Goal: Task Accomplishment & Management: Manage account settings

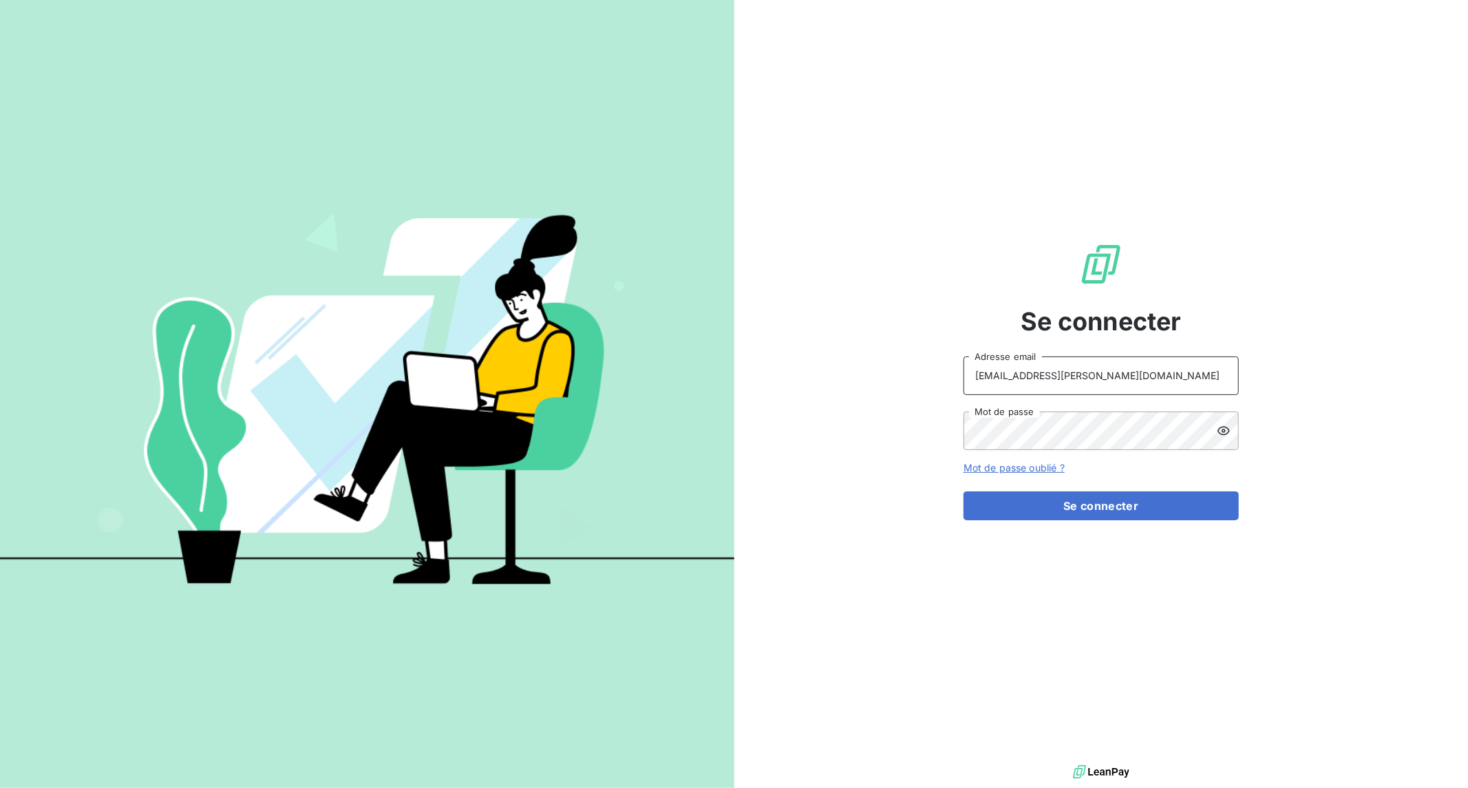
click at [1098, 381] on input "[EMAIL_ADDRESS][PERSON_NAME][DOMAIN_NAME]" at bounding box center [1101, 376] width 275 height 39
type input "[EMAIL_ADDRESS][DOMAIN_NAME]"
click at [1076, 383] on input "[EMAIL_ADDRESS][DOMAIN_NAME]" at bounding box center [1101, 376] width 275 height 39
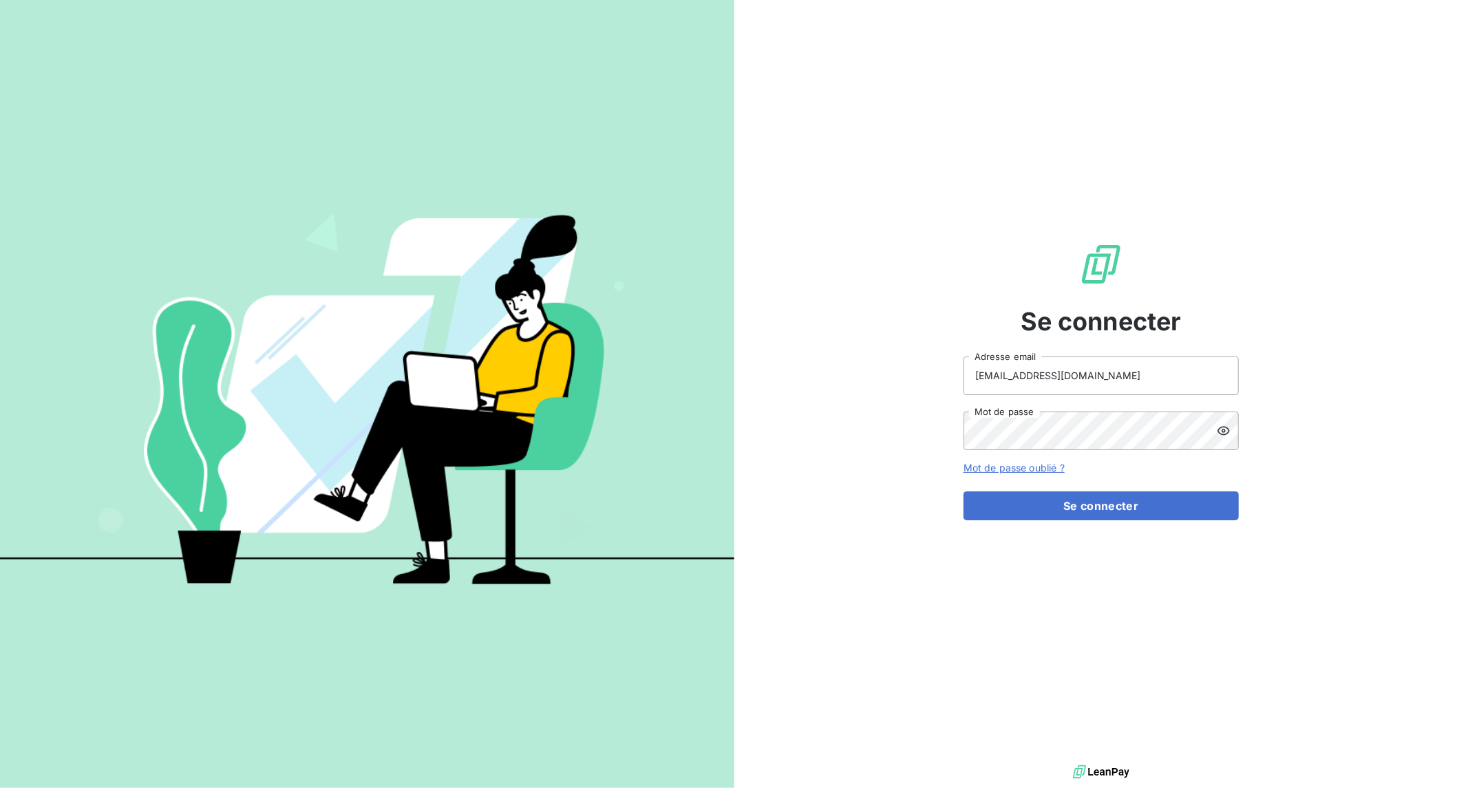
click at [1076, 383] on input "[EMAIL_ADDRESS][DOMAIN_NAME]" at bounding box center [1101, 376] width 275 height 39
click at [1227, 435] on icon at bounding box center [1224, 431] width 14 height 14
click at [913, 424] on div "Se connecter [EMAIL_ADDRESS][DOMAIN_NAME] Adresse email Mot de passe Mot de pas…" at bounding box center [1101, 381] width 734 height 762
click at [1120, 510] on button "Se connecter" at bounding box center [1101, 505] width 275 height 29
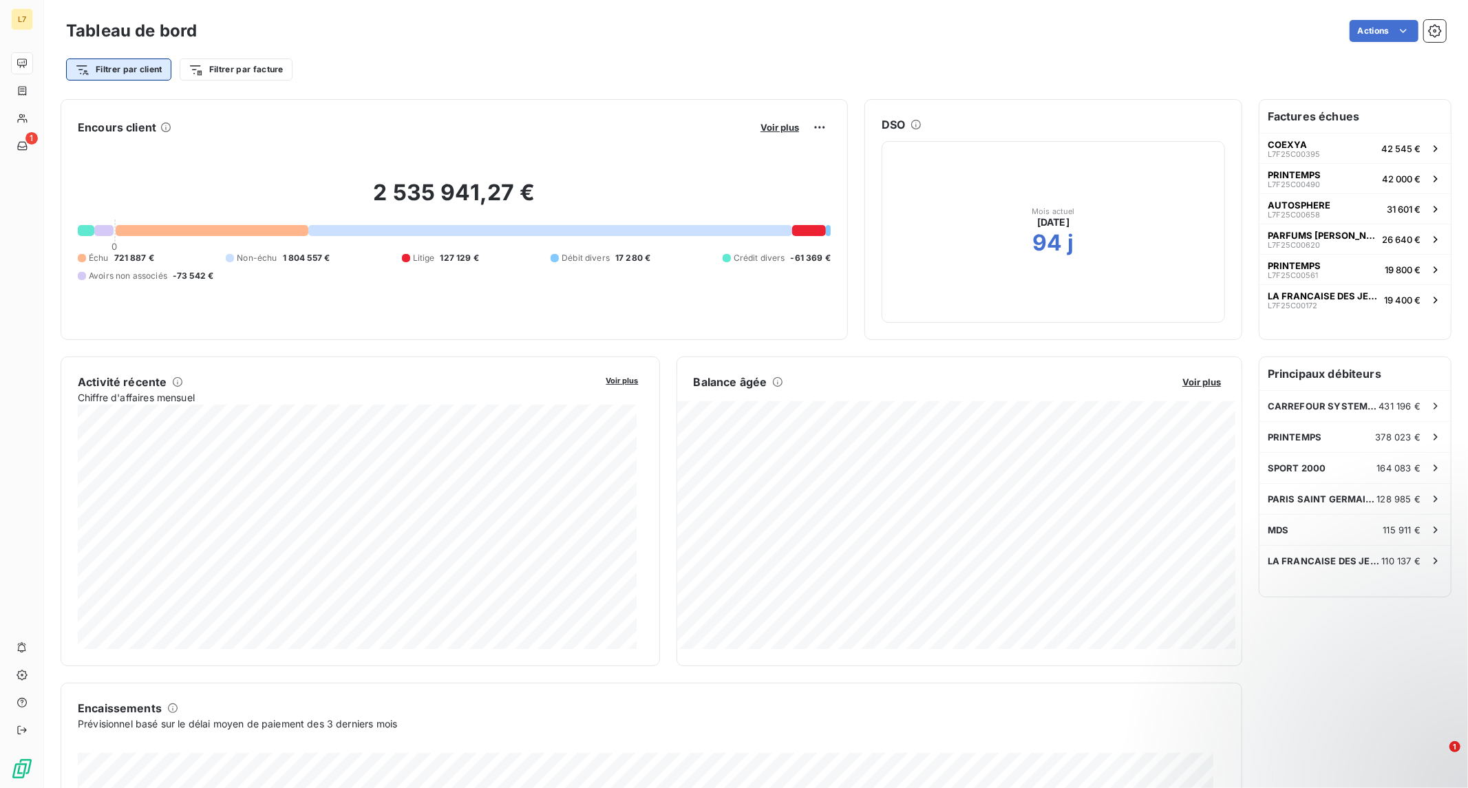
click at [139, 66] on html "L7 1 Tableau de bord Actions Filtrer par client Filtrer par facture Encours cli…" at bounding box center [734, 394] width 1468 height 788
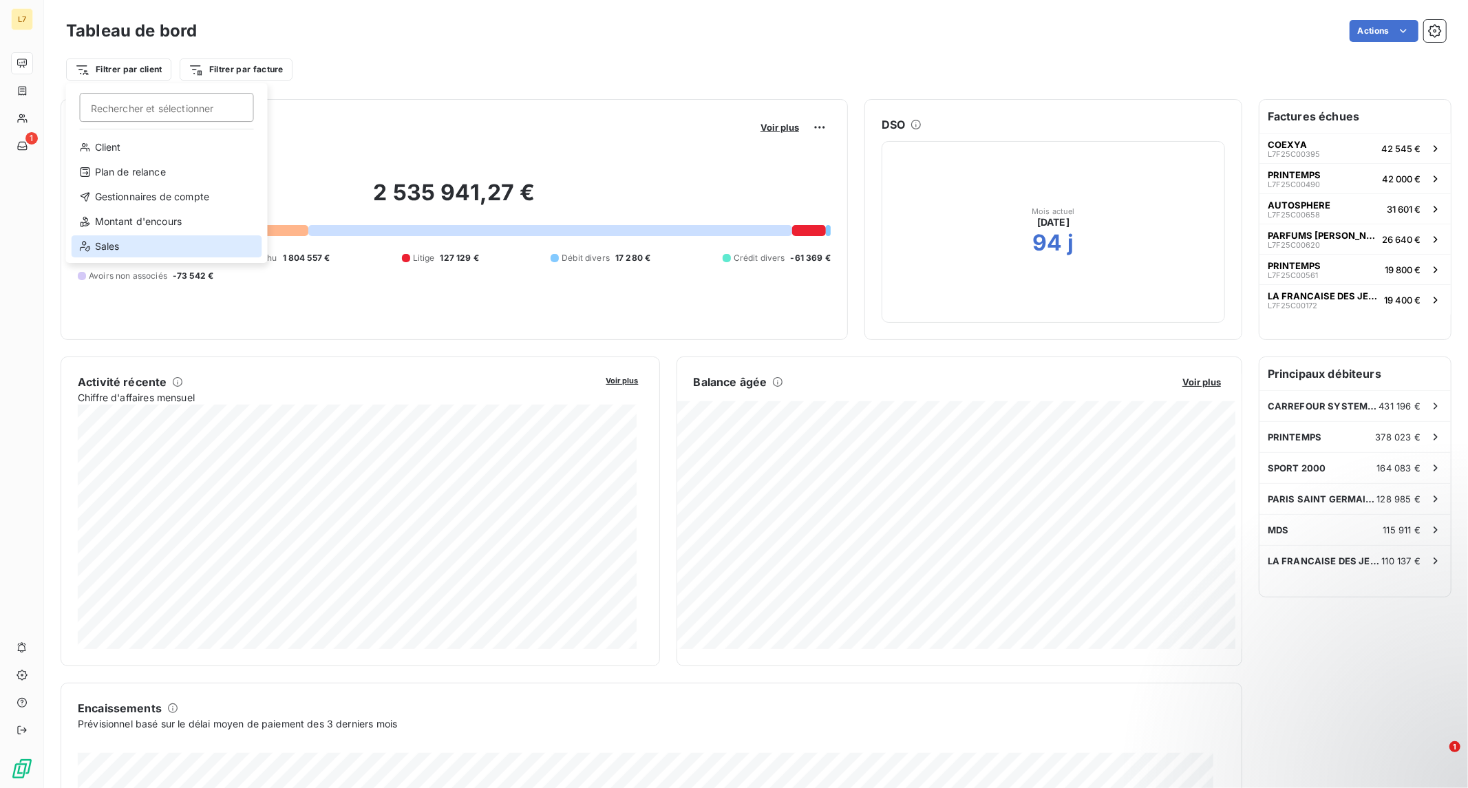
click at [120, 242] on div "Sales" at bounding box center [167, 246] width 191 height 22
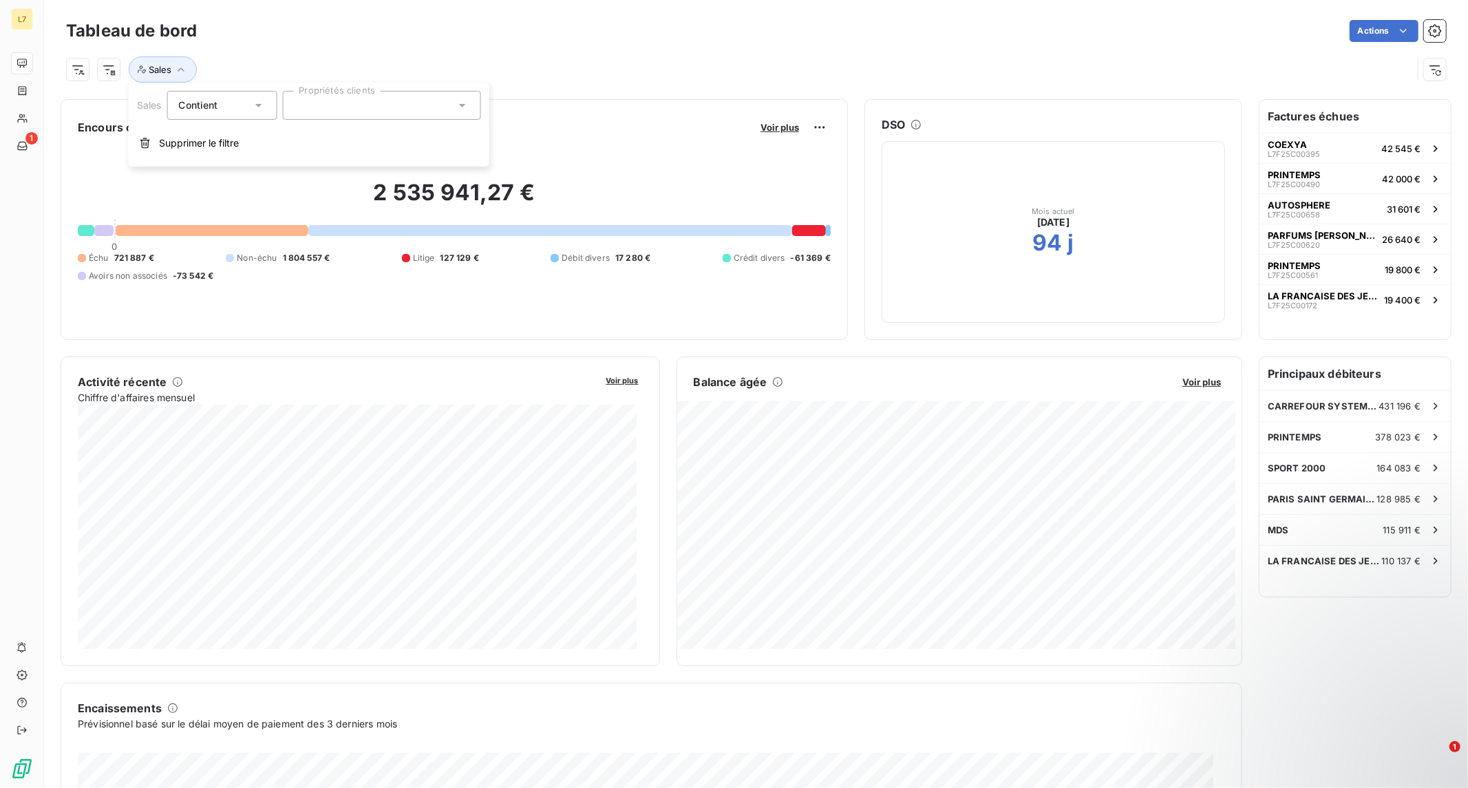
click at [356, 117] on div at bounding box center [381, 105] width 198 height 29
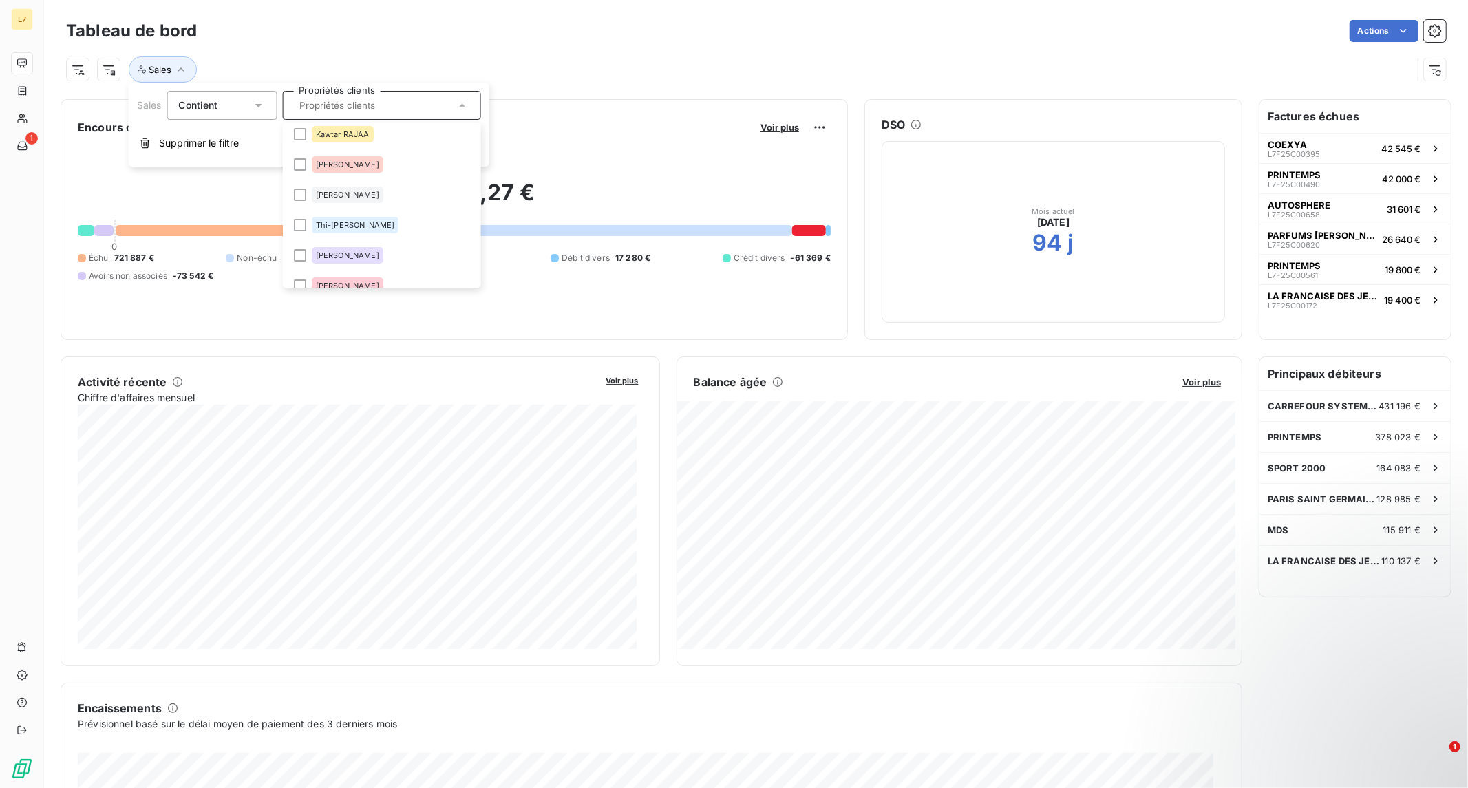
scroll to position [153, 0]
click at [350, 225] on span "[PERSON_NAME]" at bounding box center [346, 228] width 63 height 8
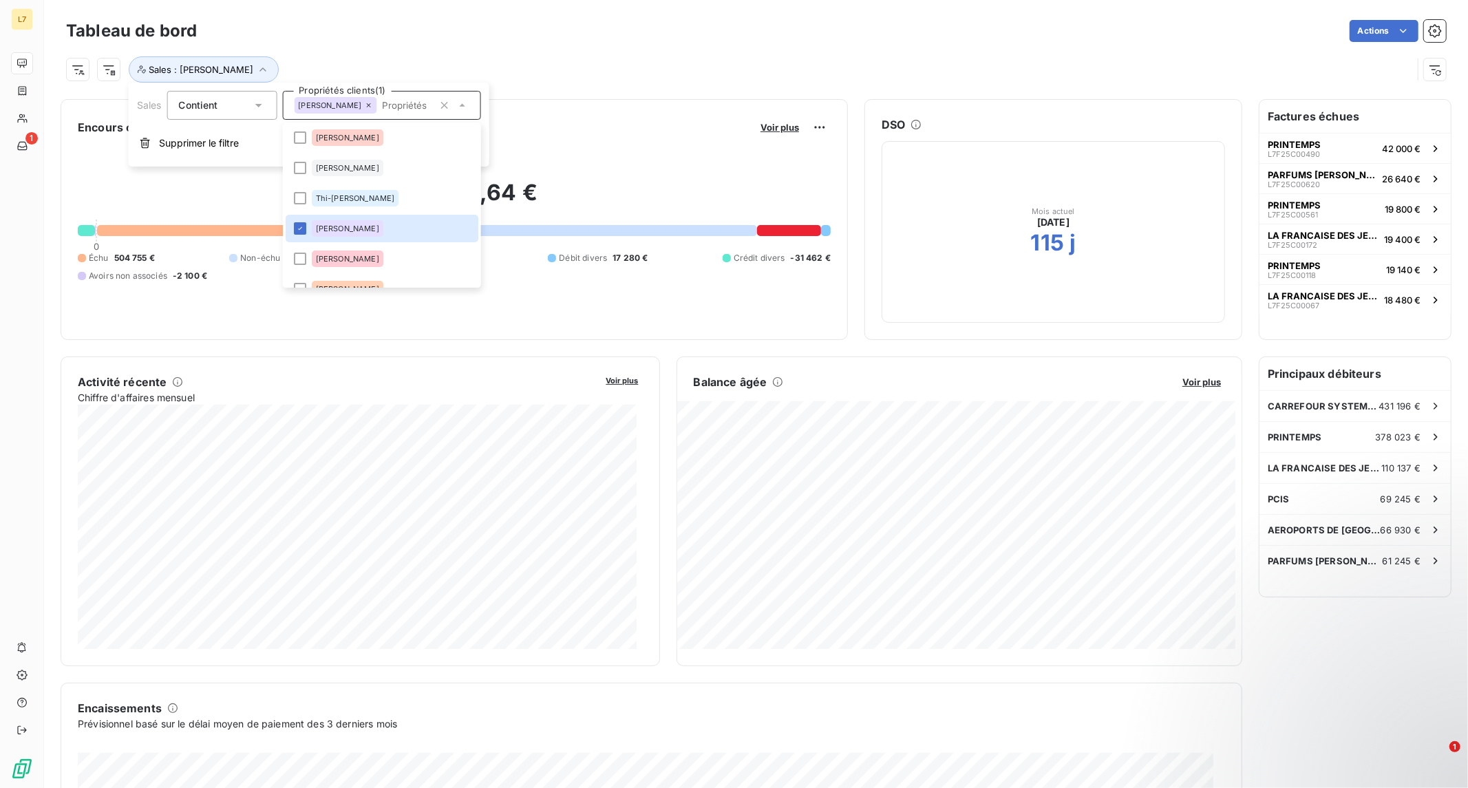
click at [650, 154] on div "1 324 043,64 € 0 Échu 504 755 € Non-échu 717 151 € Litige 118 420 € Débit diver…" at bounding box center [454, 230] width 753 height 184
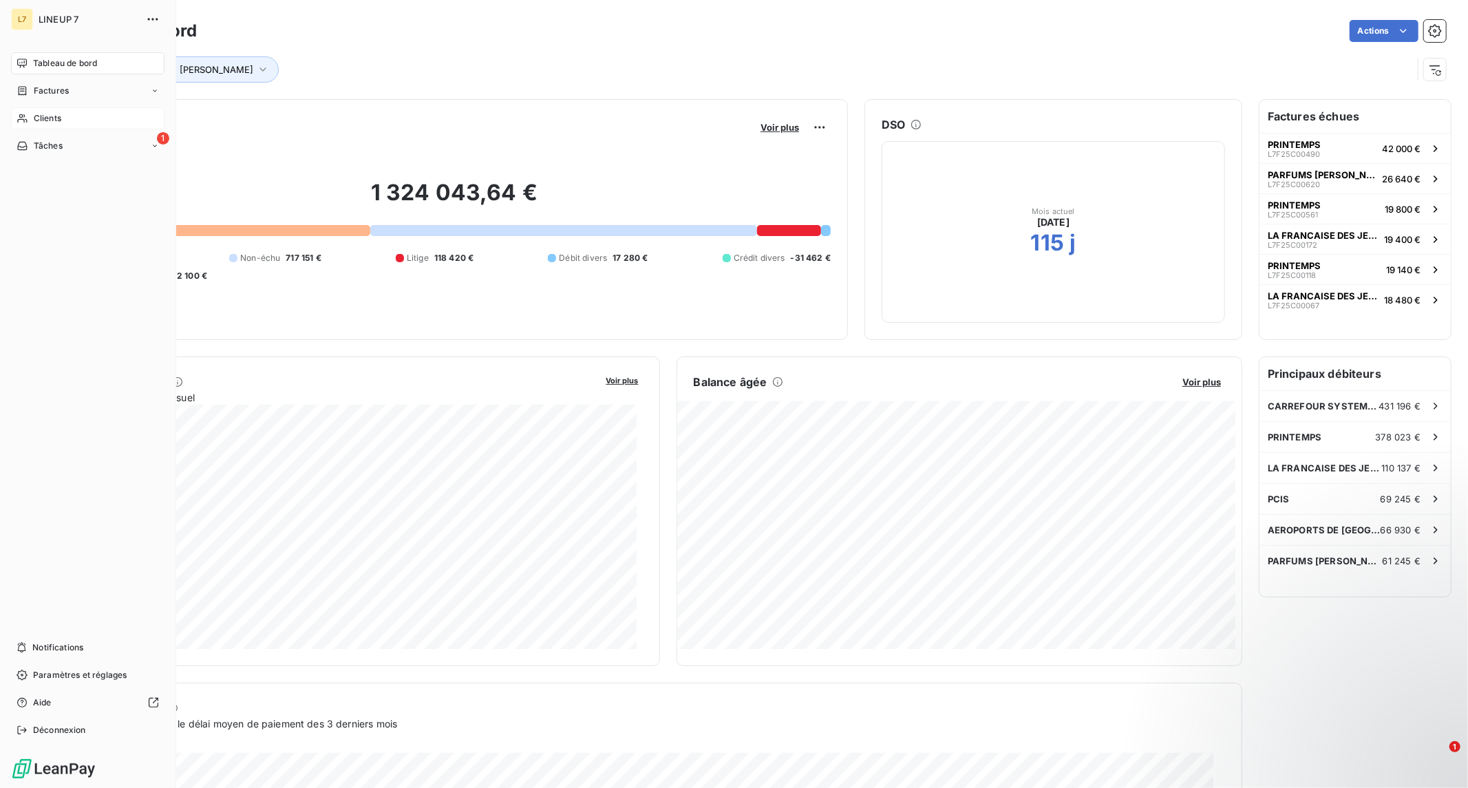
click at [47, 115] on span "Clients" at bounding box center [48, 118] width 28 height 12
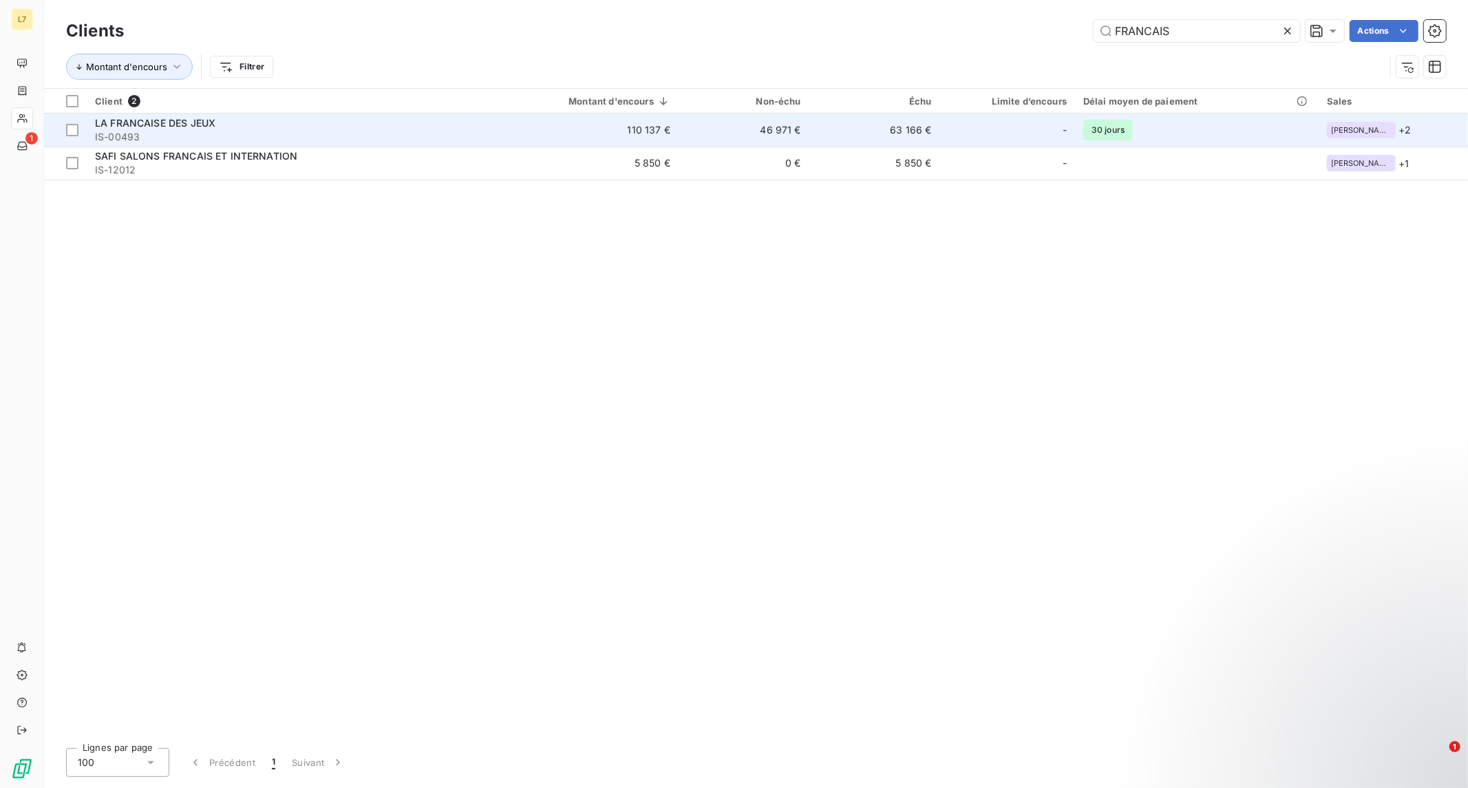
type input "FRANCAIS"
click at [597, 120] on td "110 137 €" at bounding box center [579, 130] width 200 height 33
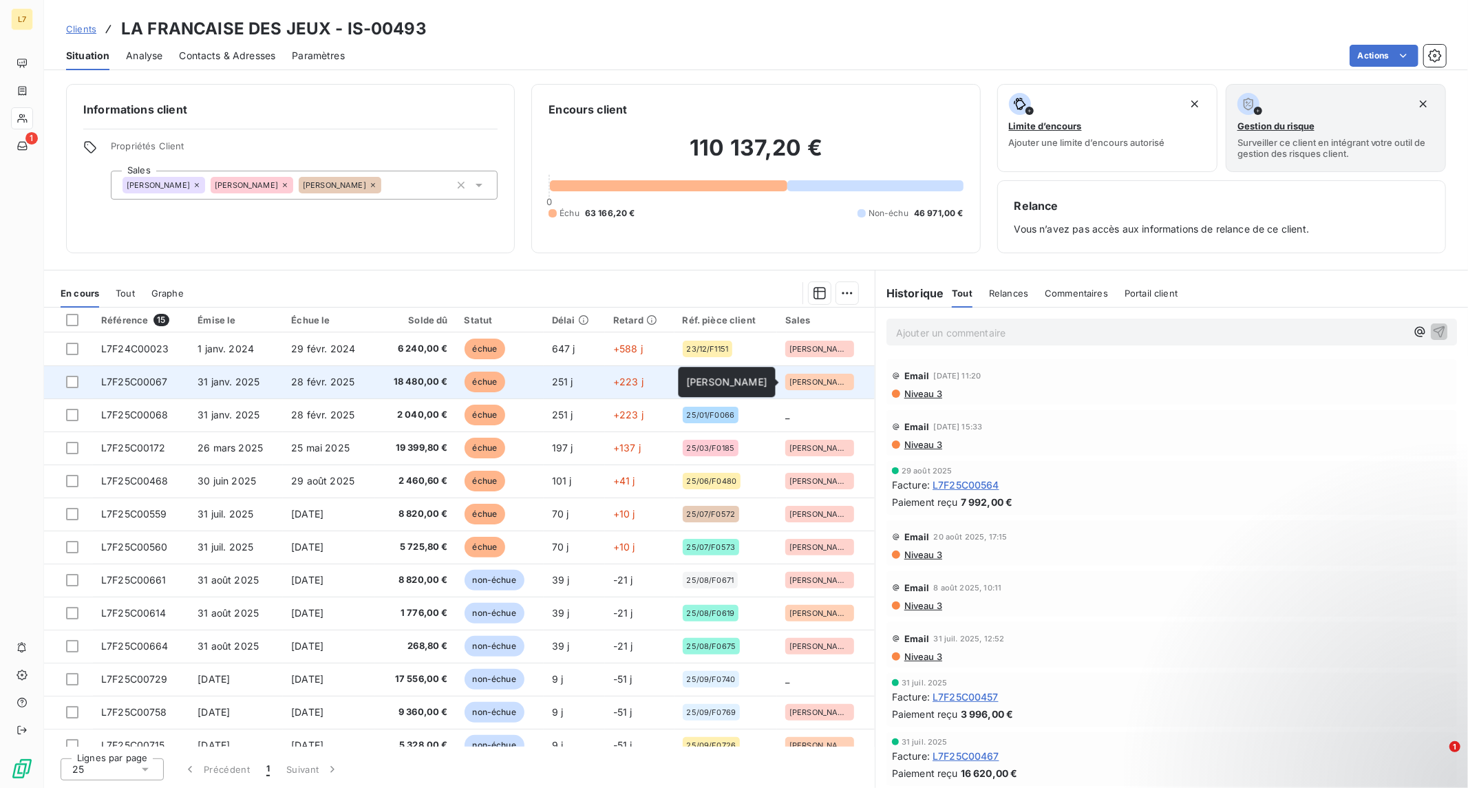
click at [803, 379] on span "[PERSON_NAME]" at bounding box center [820, 382] width 61 height 8
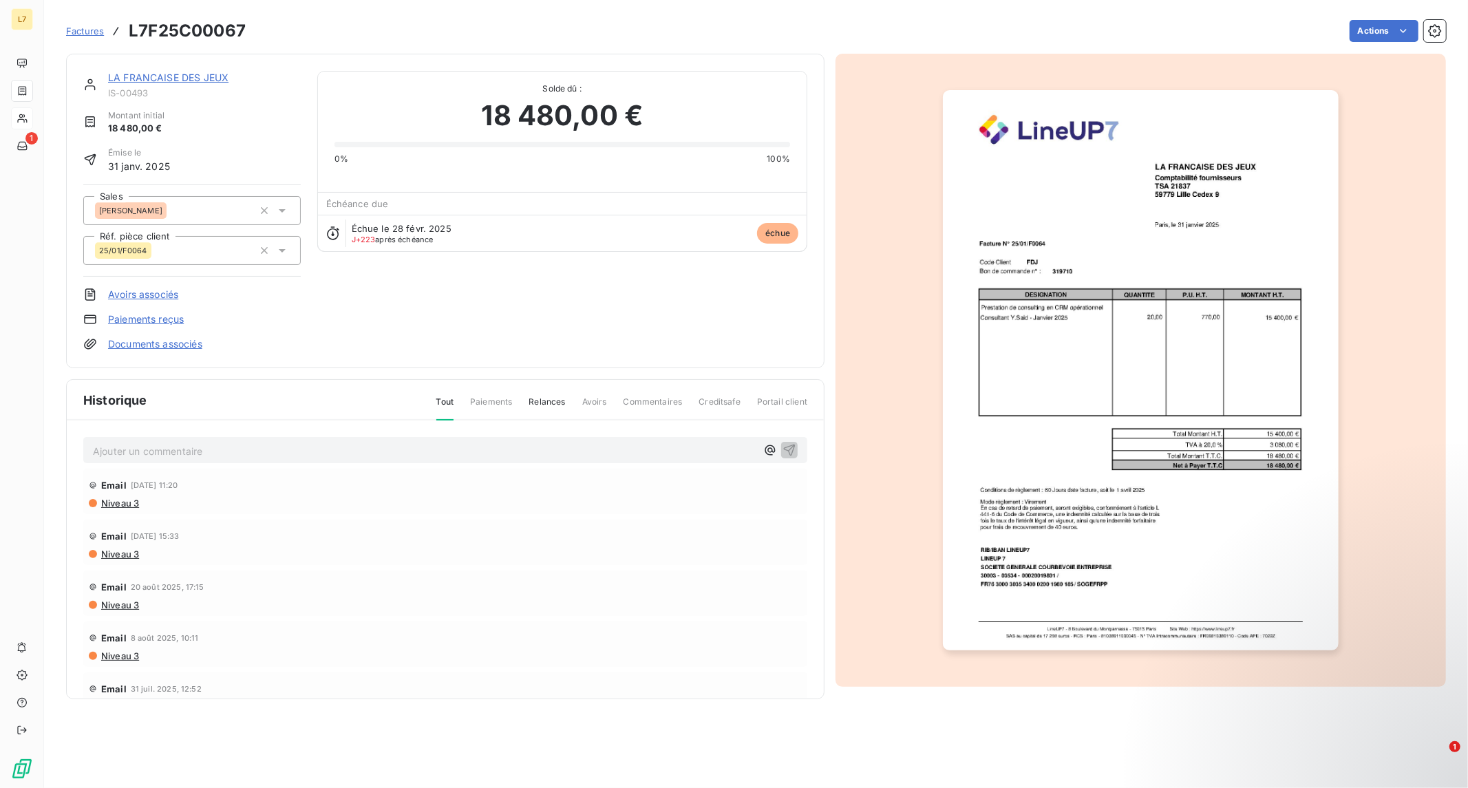
click at [1042, 248] on img "button" at bounding box center [1141, 370] width 396 height 560
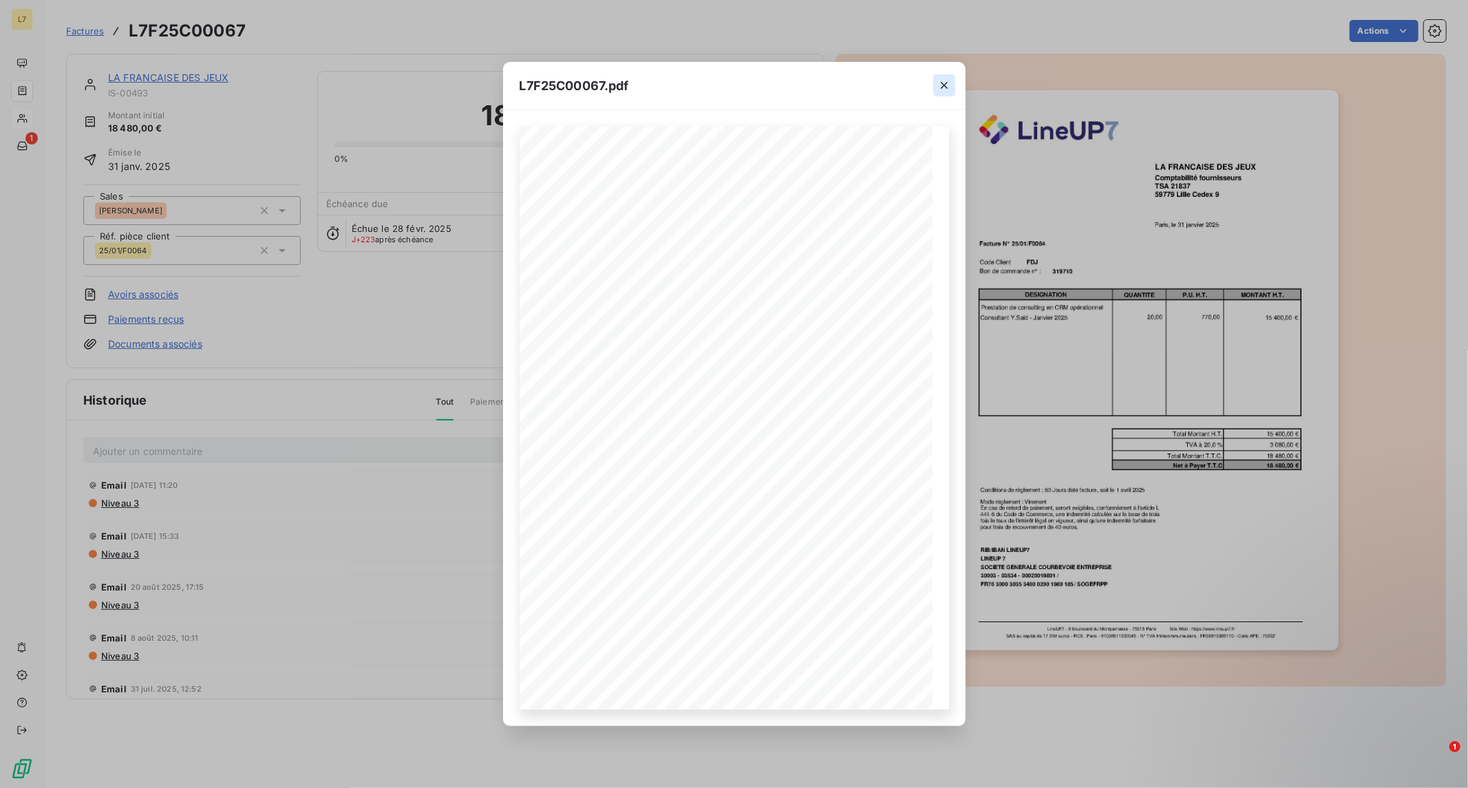
click at [945, 92] on icon "button" at bounding box center [945, 85] width 14 height 14
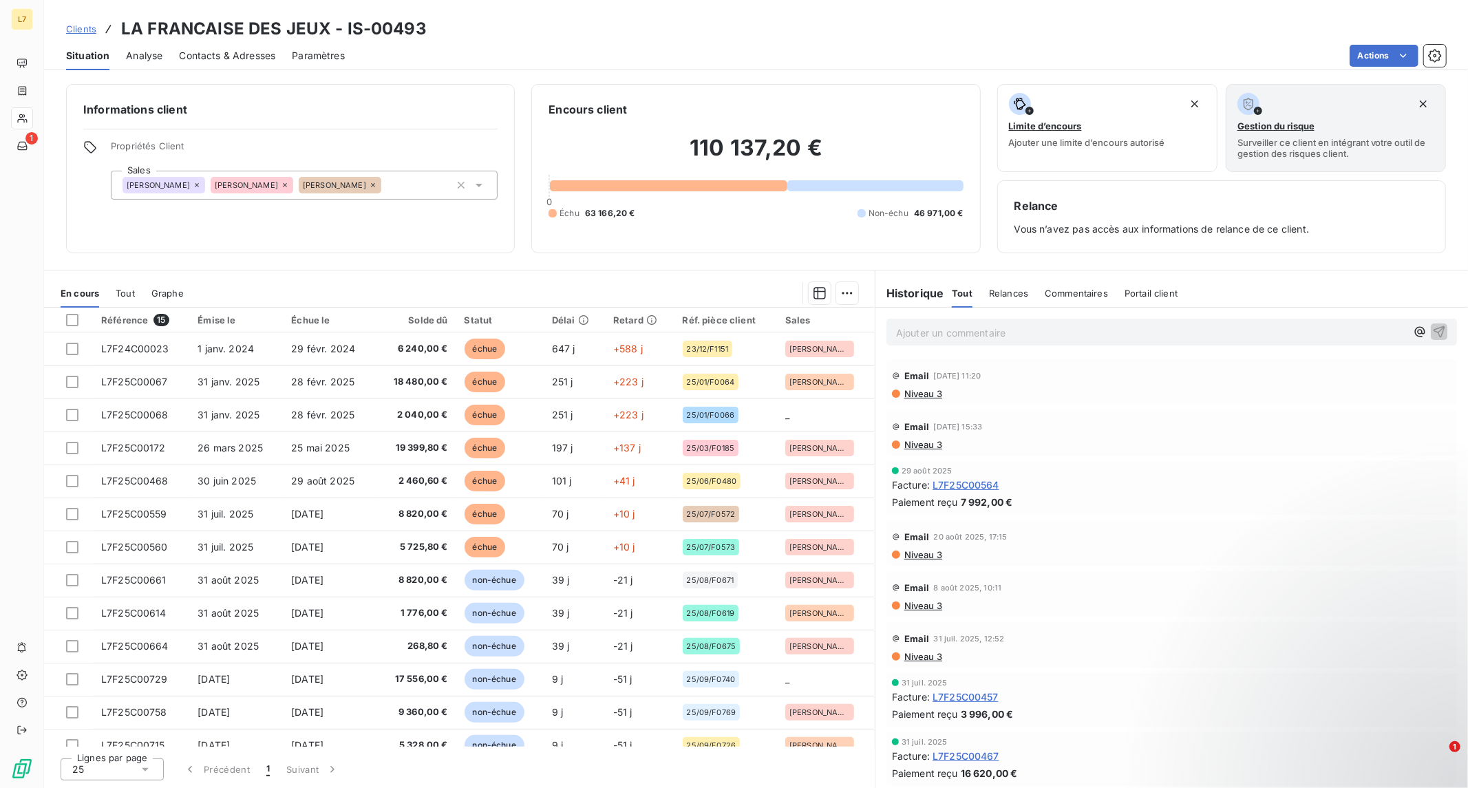
click at [925, 394] on span "Niveau 3" at bounding box center [922, 393] width 39 height 11
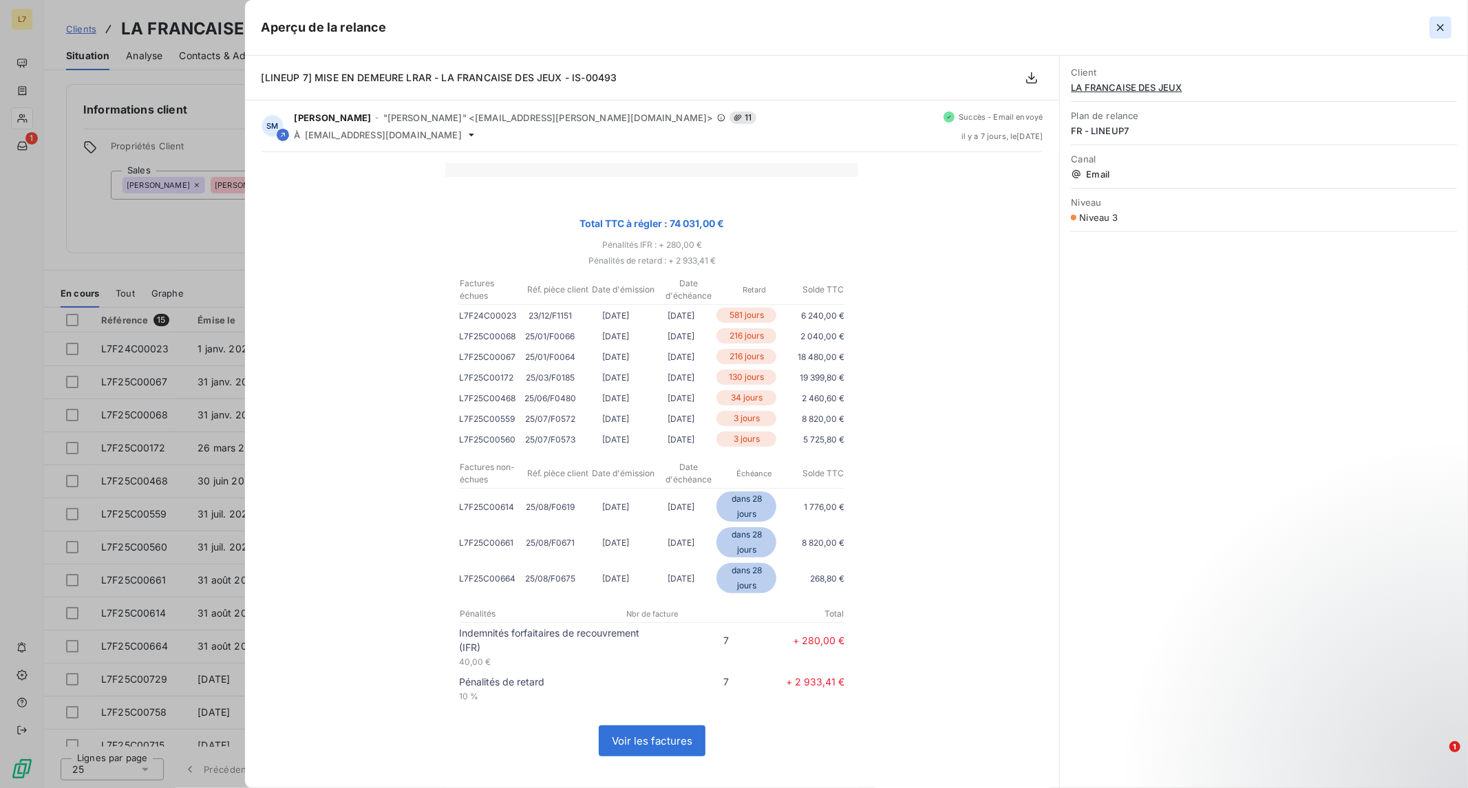
click at [1437, 24] on icon "button" at bounding box center [1440, 27] width 7 height 7
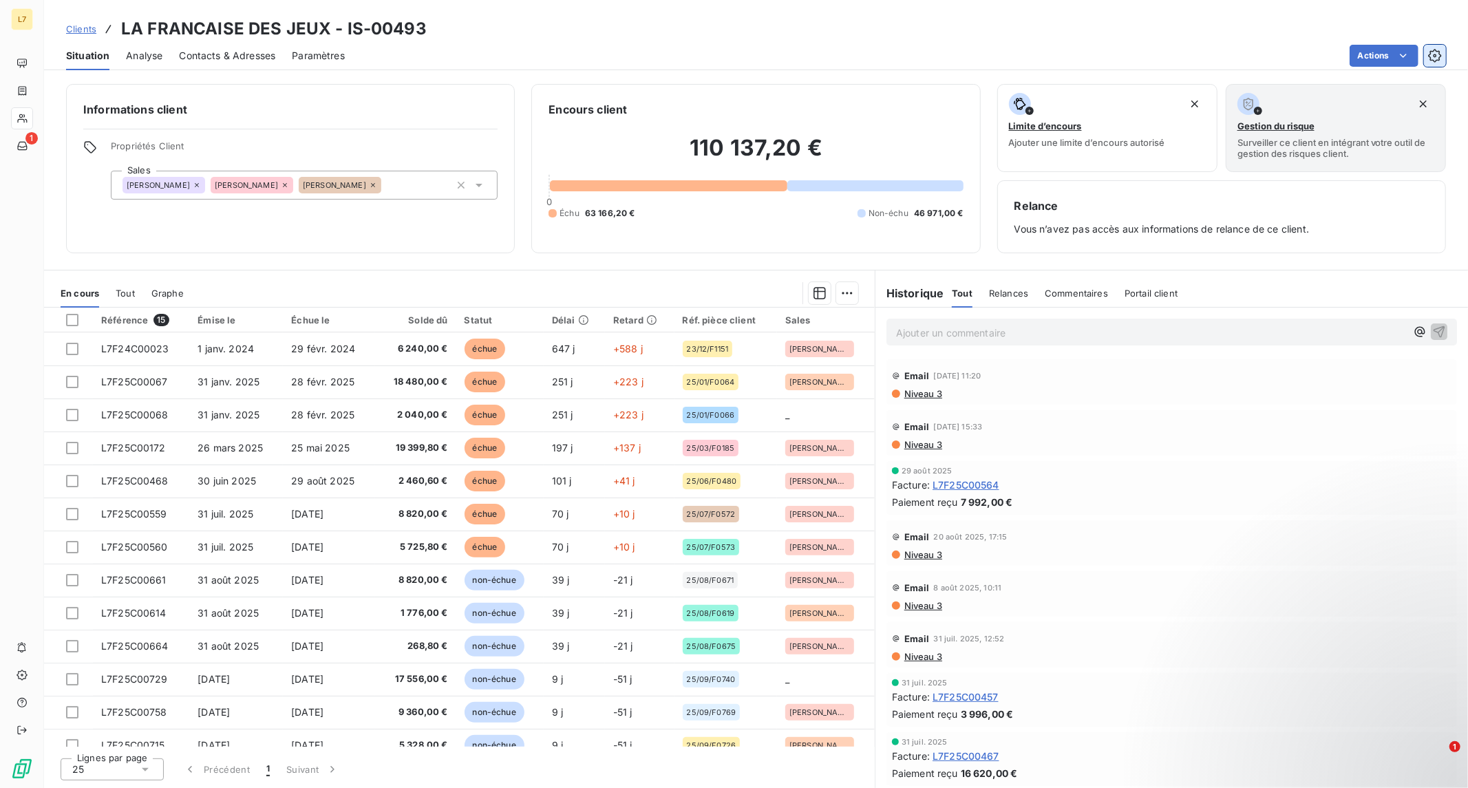
click at [1430, 55] on icon "button" at bounding box center [1435, 56] width 14 height 14
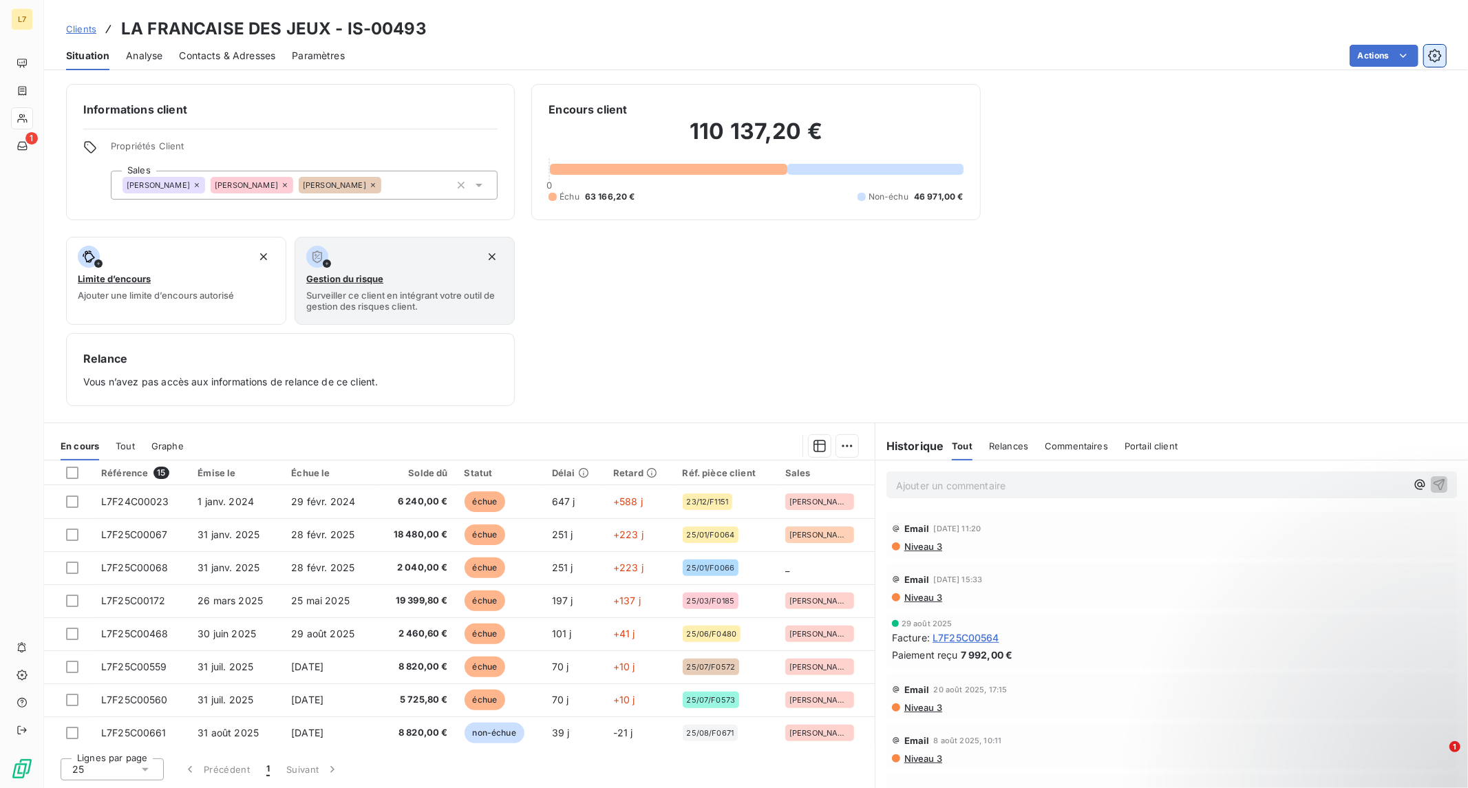
click at [1432, 61] on icon "button" at bounding box center [1435, 56] width 14 height 14
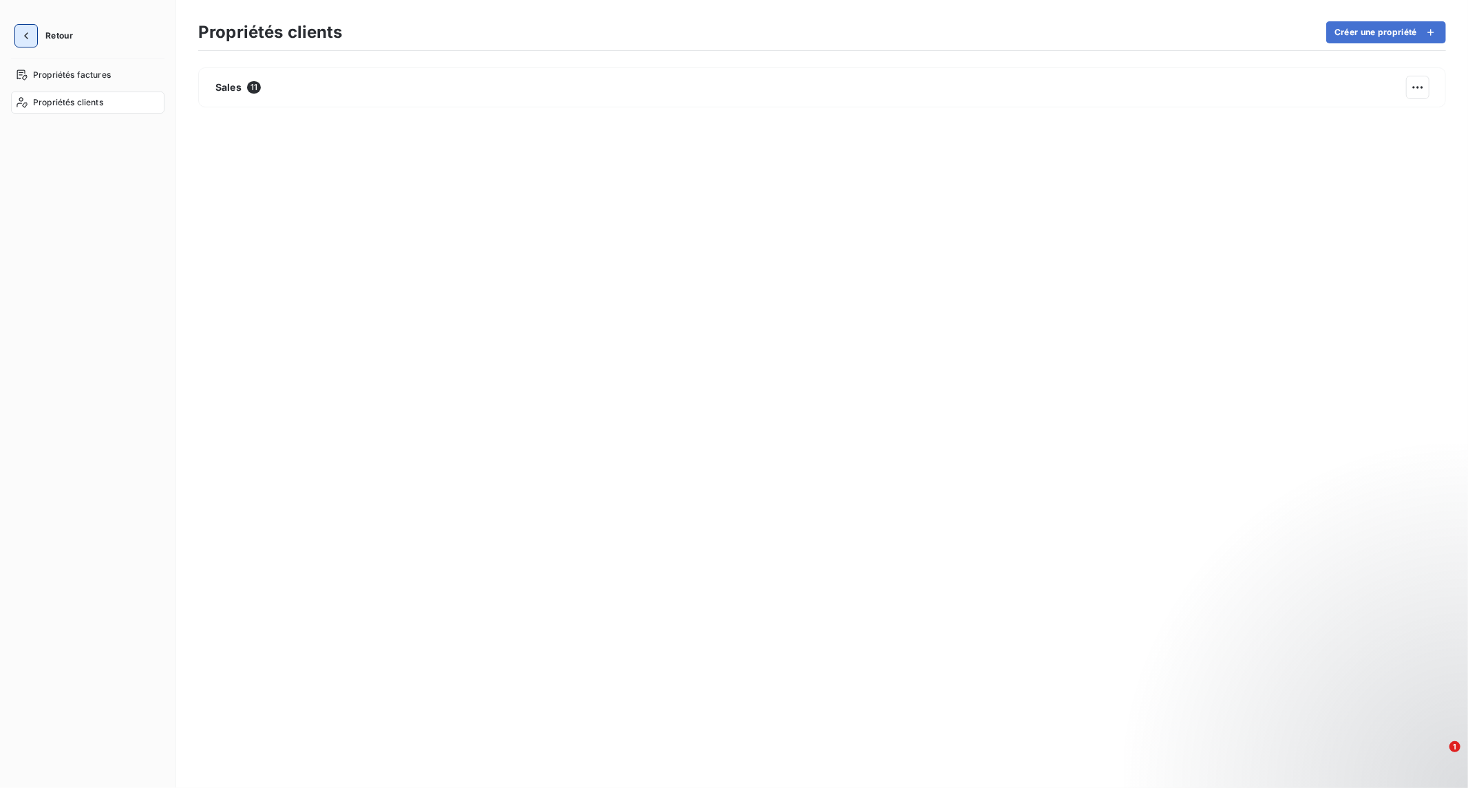
click at [28, 40] on icon "button" at bounding box center [26, 36] width 14 height 14
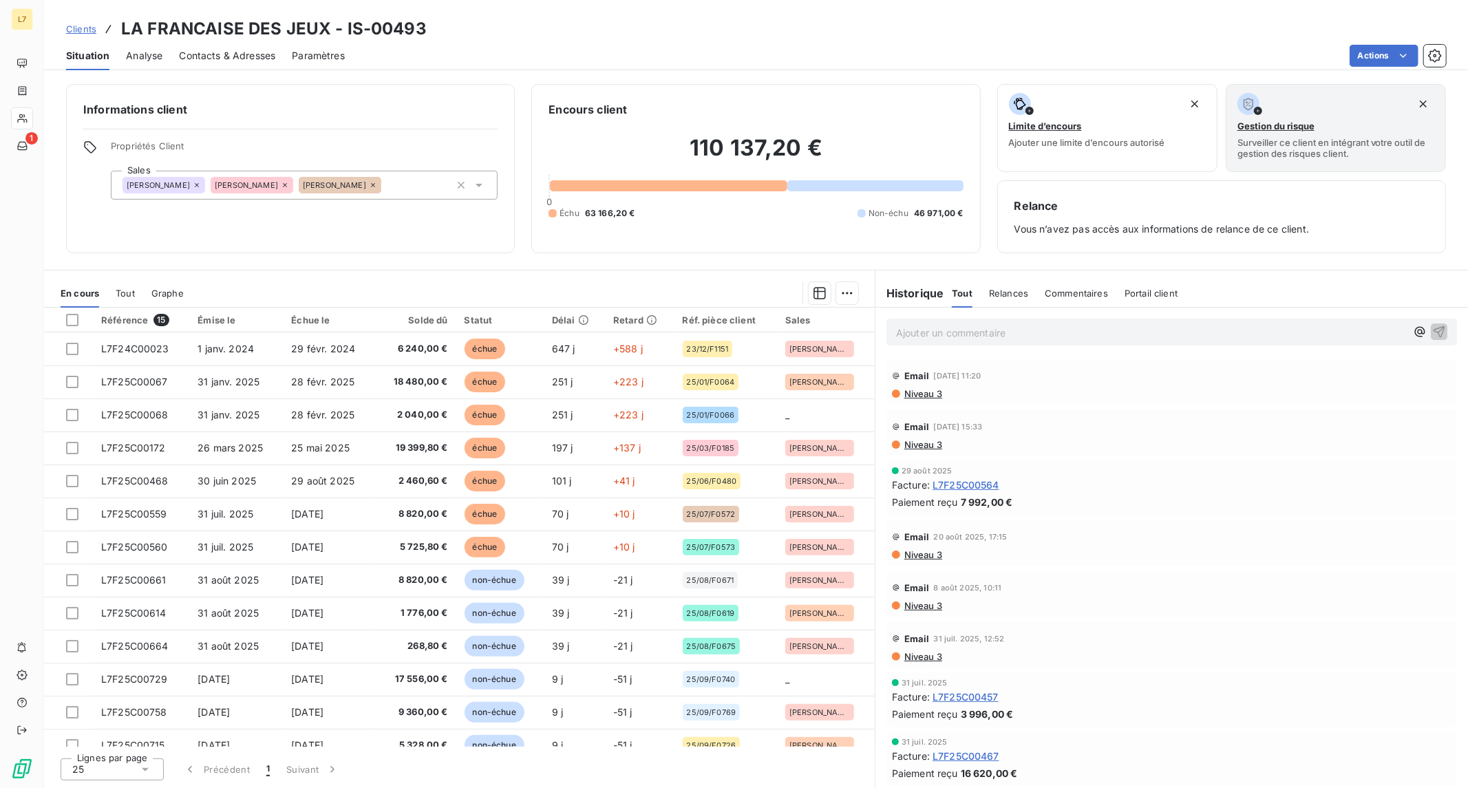
click at [947, 341] on div "Ajouter un commentaire ﻿" at bounding box center [1172, 332] width 571 height 27
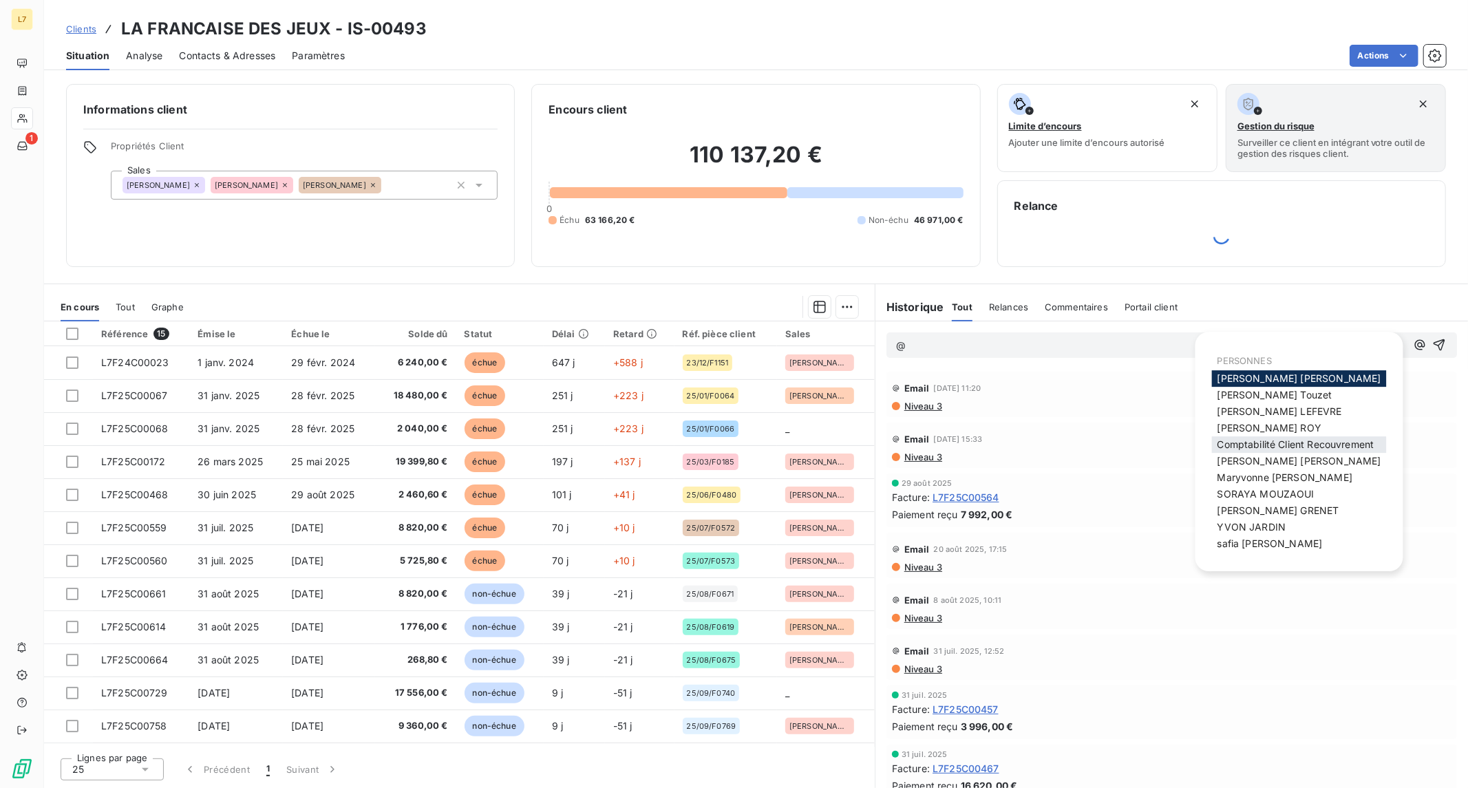
click at [1273, 441] on span "Comptabilité Client Recouvrement" at bounding box center [1296, 444] width 157 height 12
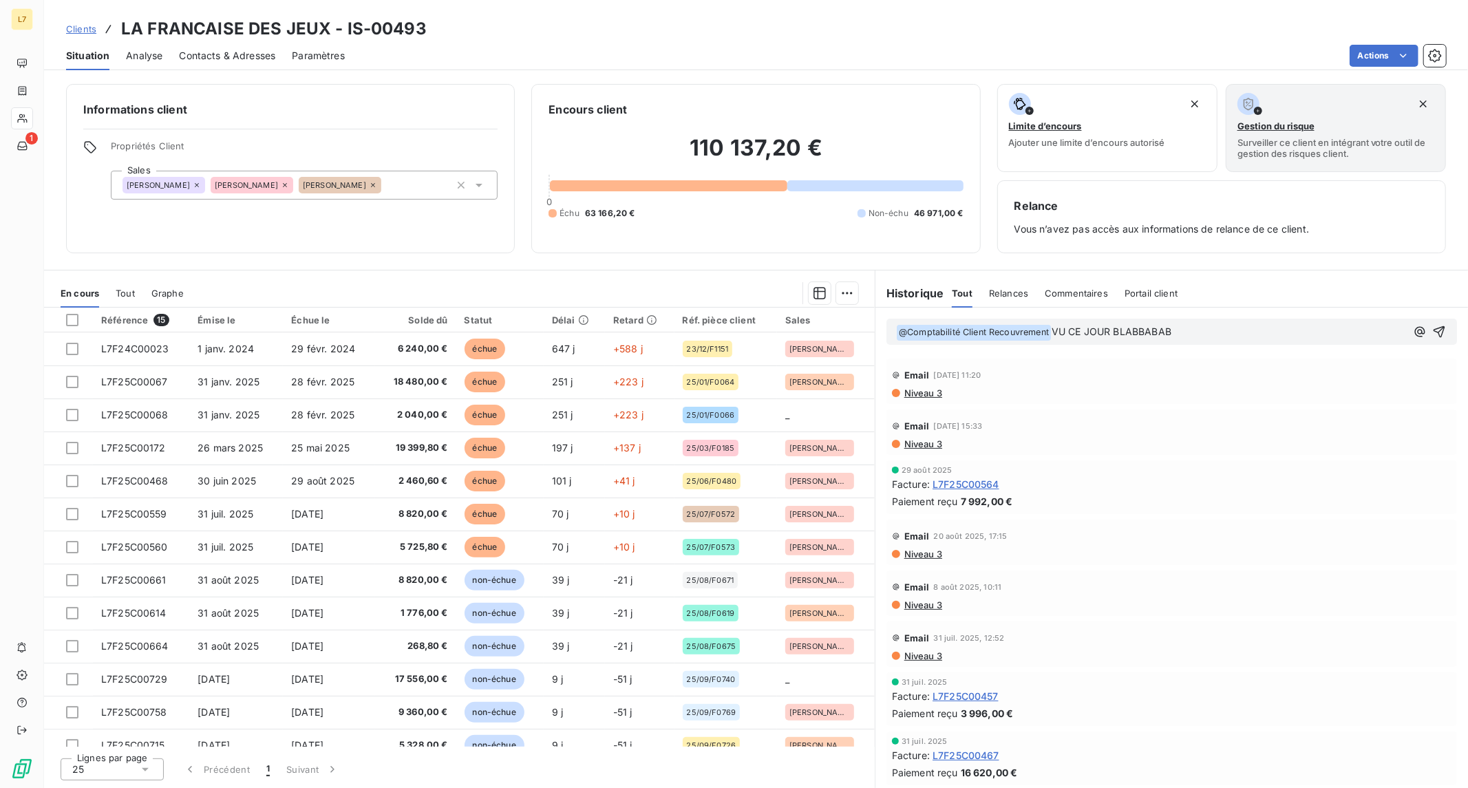
click at [1412, 324] on button "button" at bounding box center [1420, 332] width 17 height 17
click at [1432, 326] on icon "button" at bounding box center [1439, 332] width 14 height 14
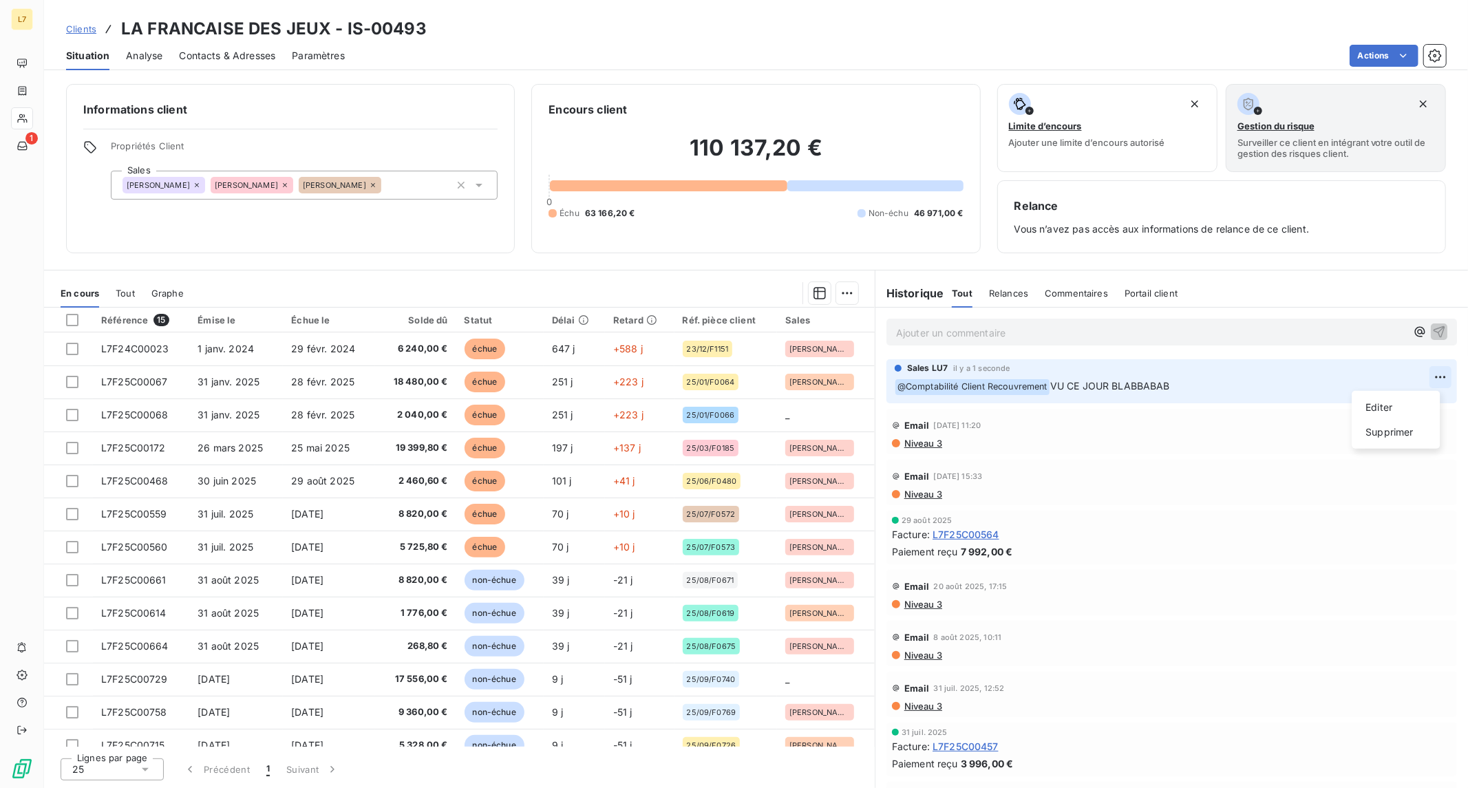
click at [1426, 380] on html "L7 1 Clients LA FRANCAISE DES JEUX - IS-00493 Situation Analyse Contacts & Adre…" at bounding box center [734, 394] width 1468 height 788
click at [1419, 421] on div "Supprimer" at bounding box center [1395, 432] width 77 height 22
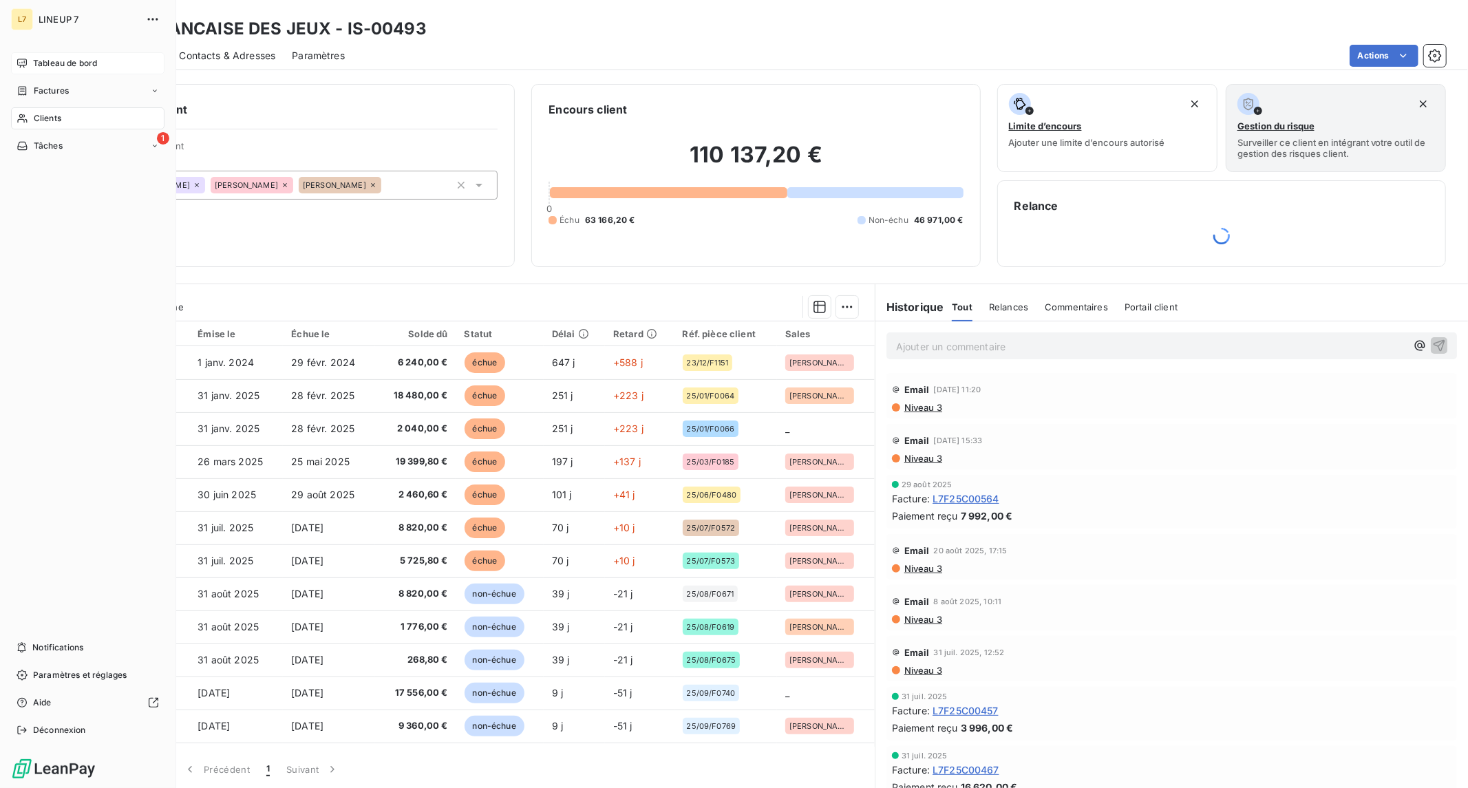
click at [52, 63] on span "Tableau de bord" at bounding box center [65, 63] width 64 height 12
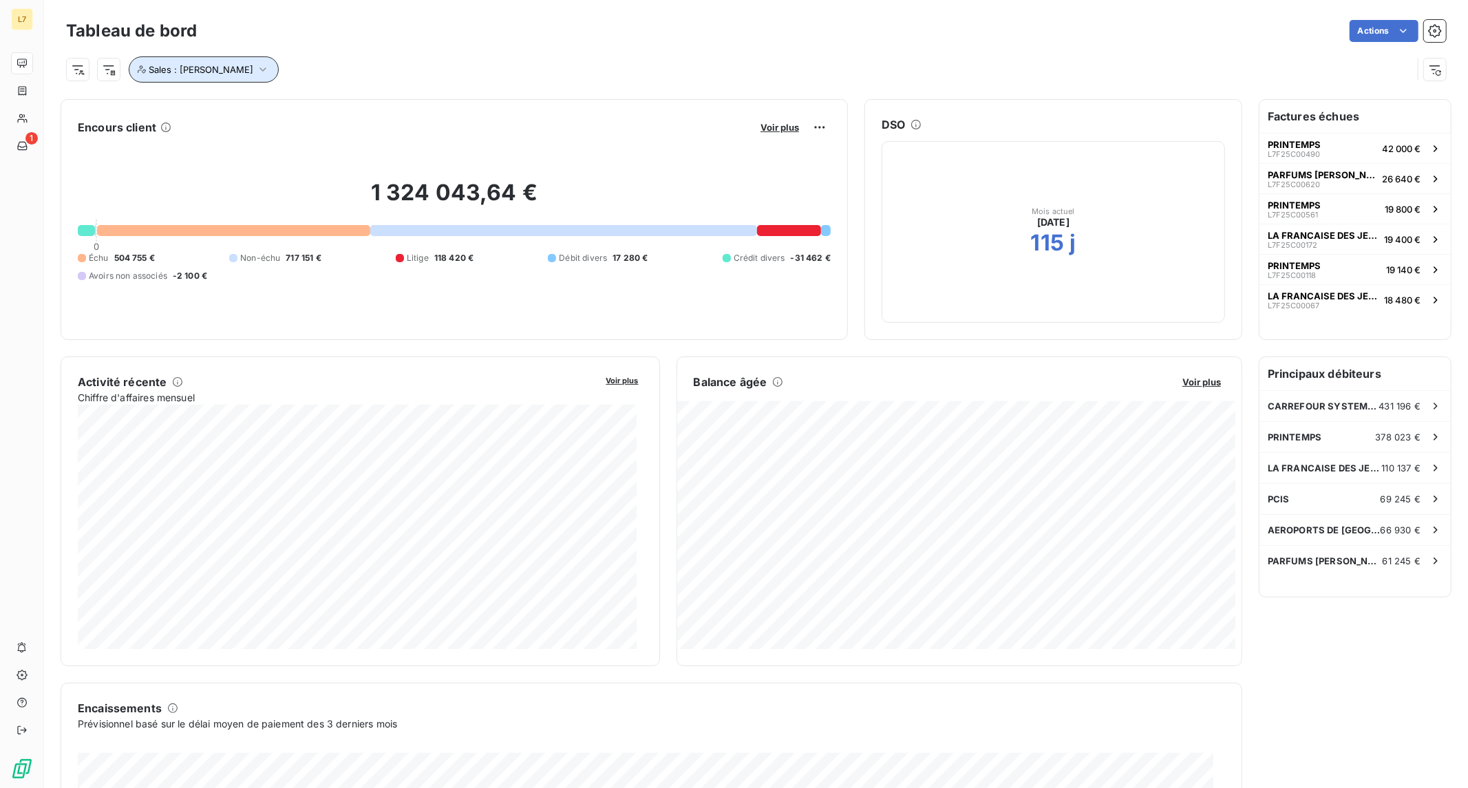
click at [215, 79] on button "Sales : [PERSON_NAME]" at bounding box center [204, 69] width 150 height 26
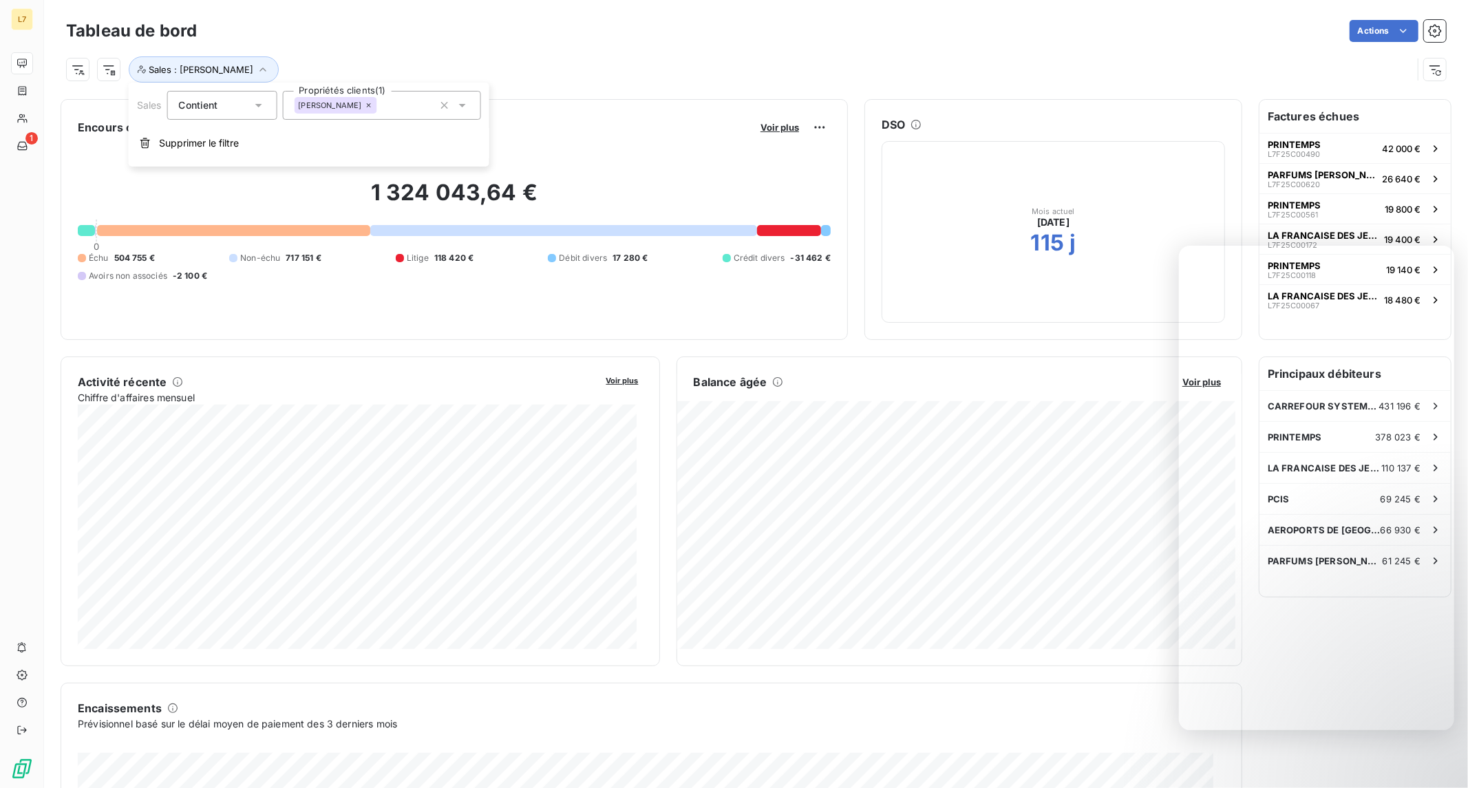
click at [1103, 706] on div "Encaissements" at bounding box center [651, 708] width 1147 height 17
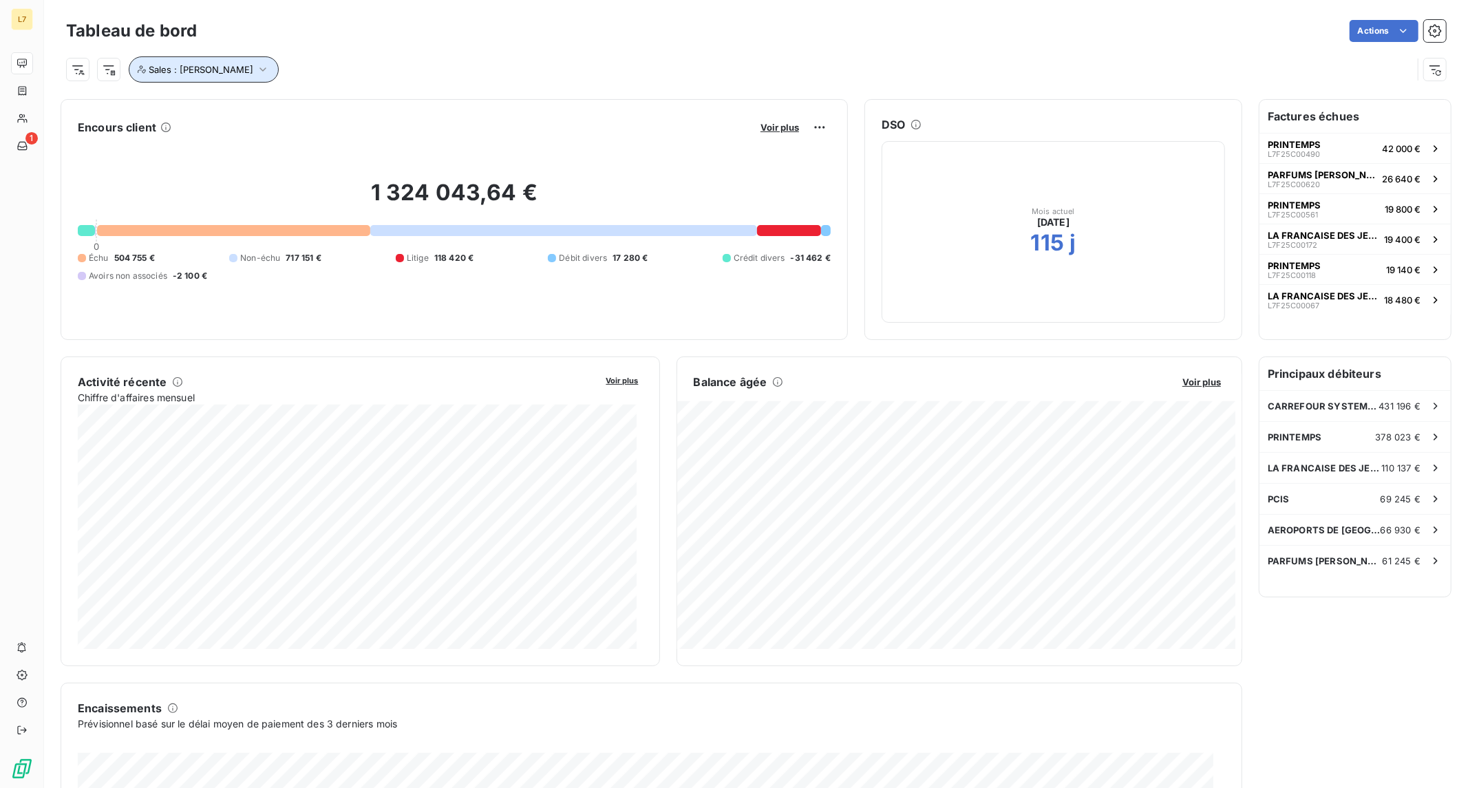
click at [201, 69] on span "Sales : [PERSON_NAME]" at bounding box center [201, 69] width 105 height 11
click at [372, 111] on div "[PERSON_NAME]" at bounding box center [335, 105] width 83 height 17
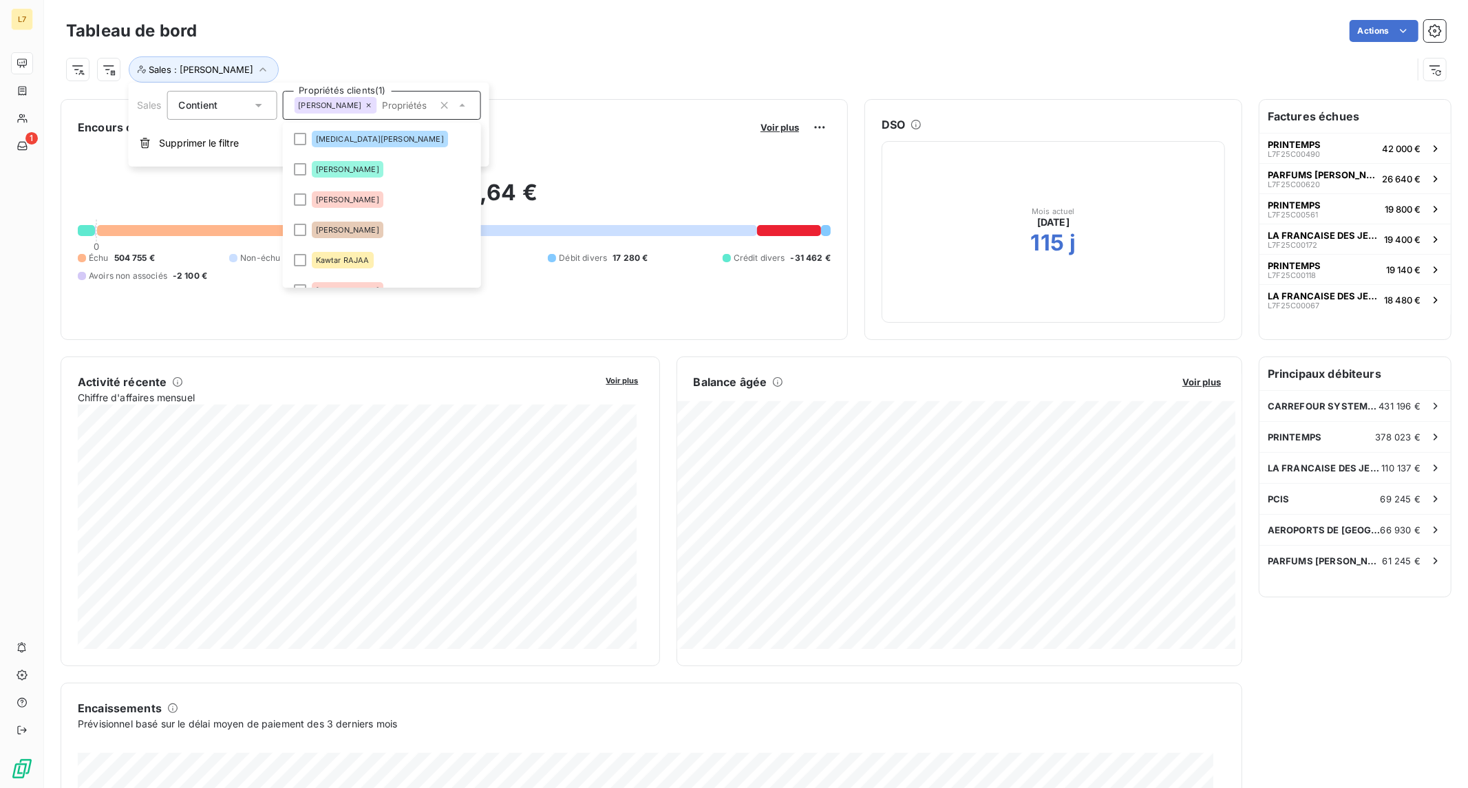
scroll to position [107, 0]
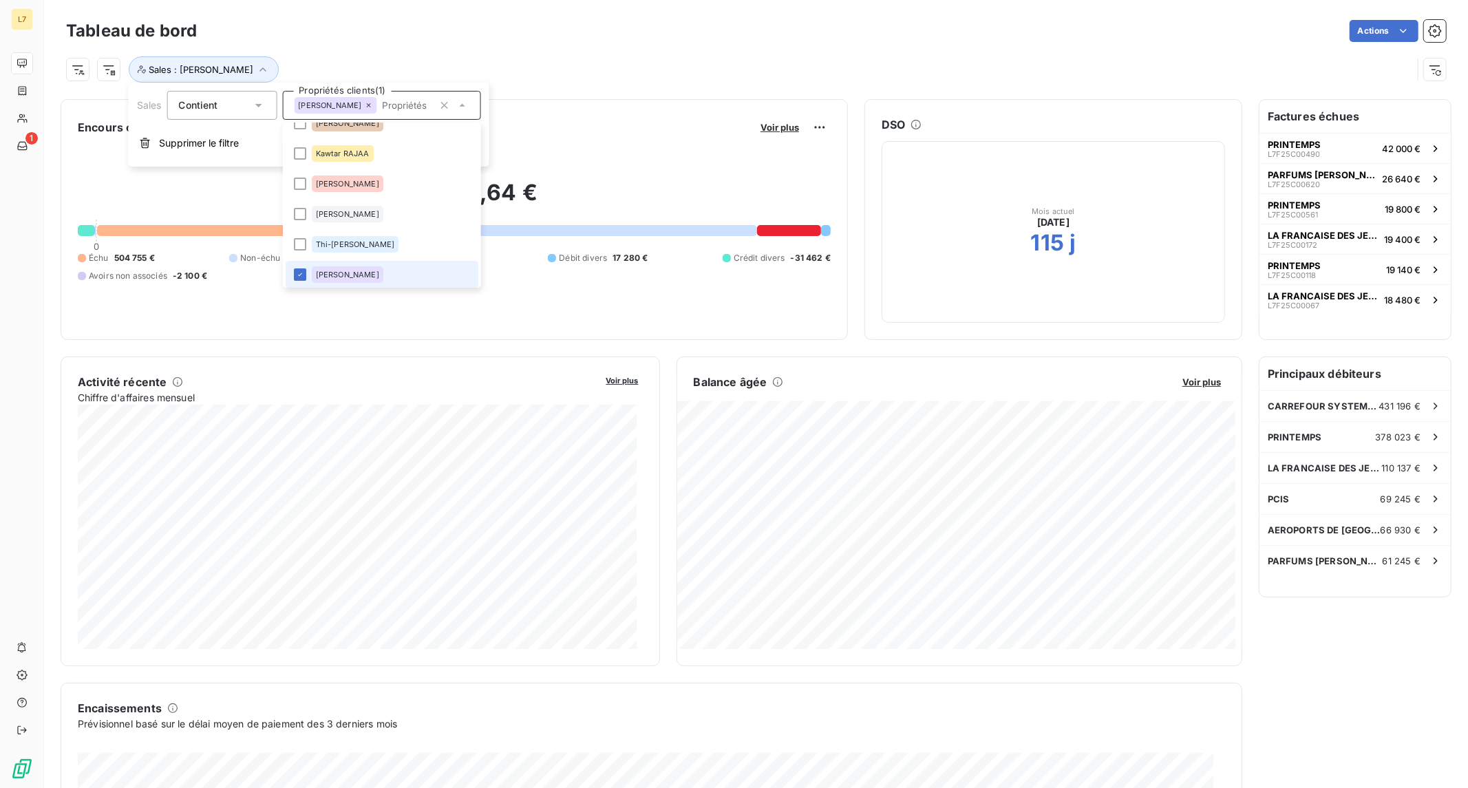
click at [368, 105] on icon at bounding box center [368, 105] width 4 height 4
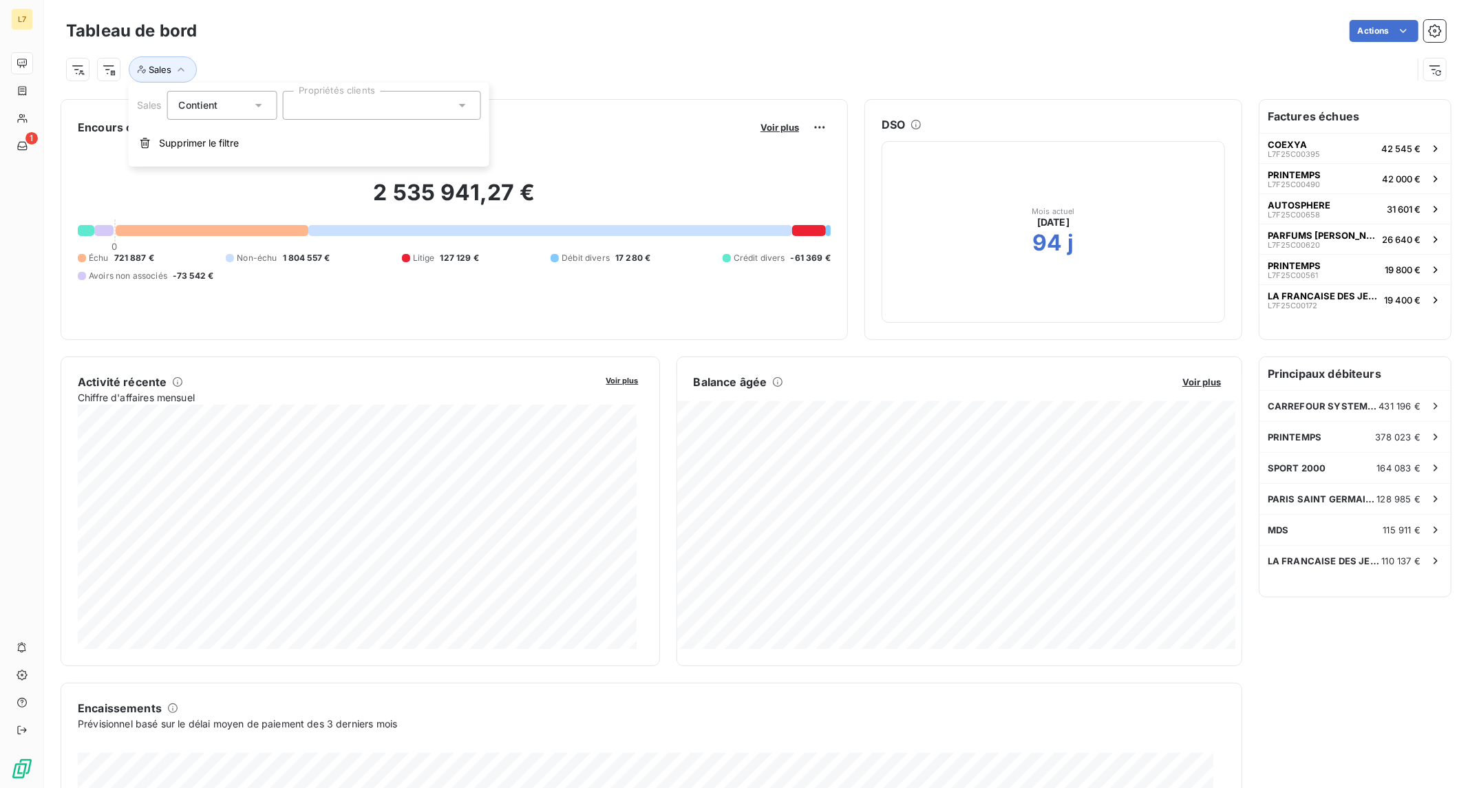
click at [368, 105] on div at bounding box center [381, 105] width 198 height 29
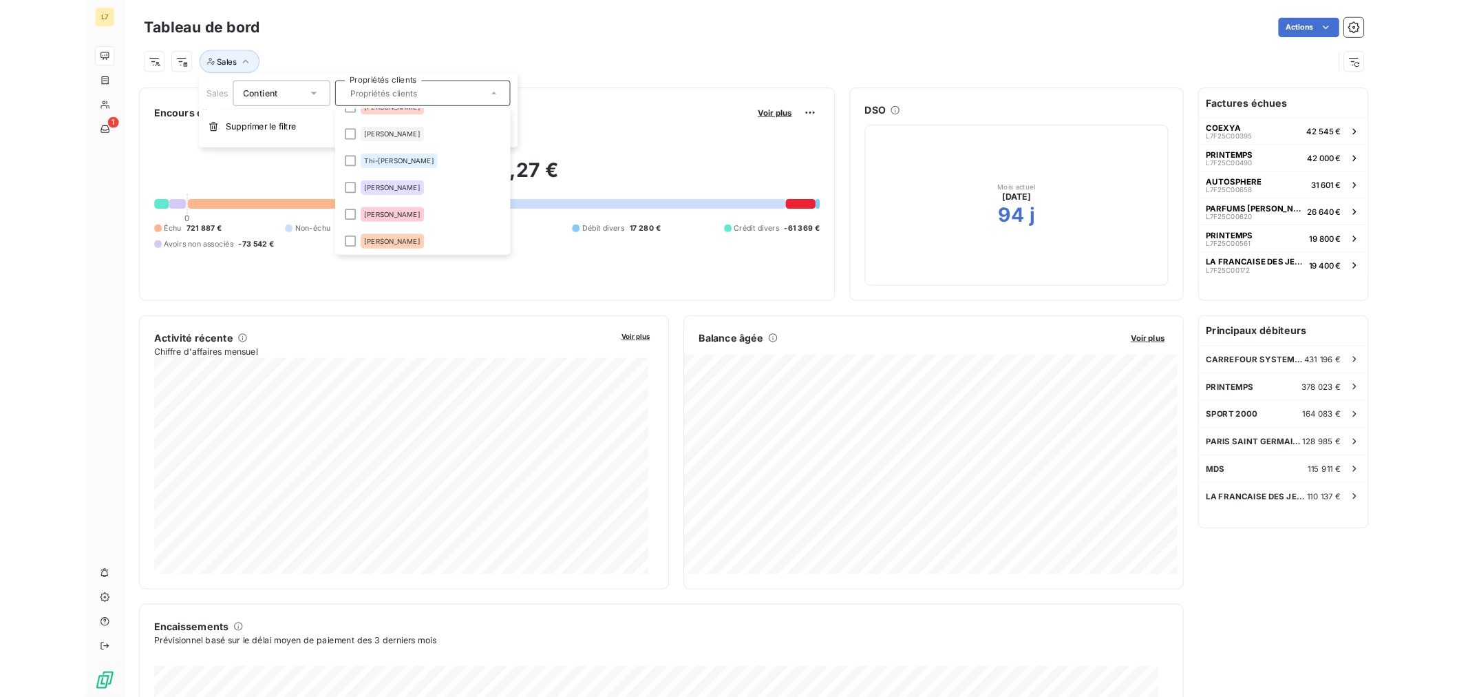
scroll to position [170, 0]
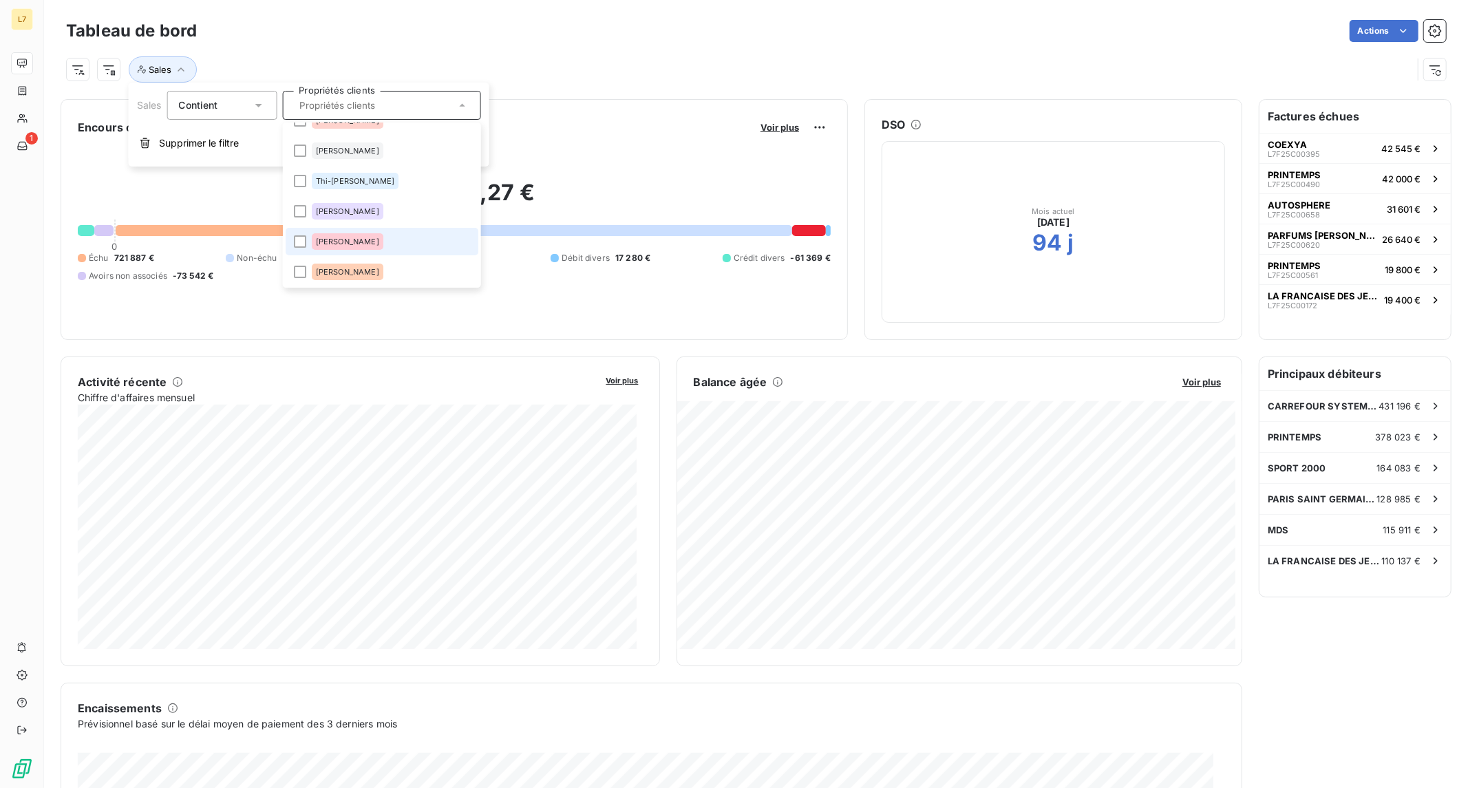
click at [368, 238] on div "[PERSON_NAME]" at bounding box center [347, 241] width 72 height 17
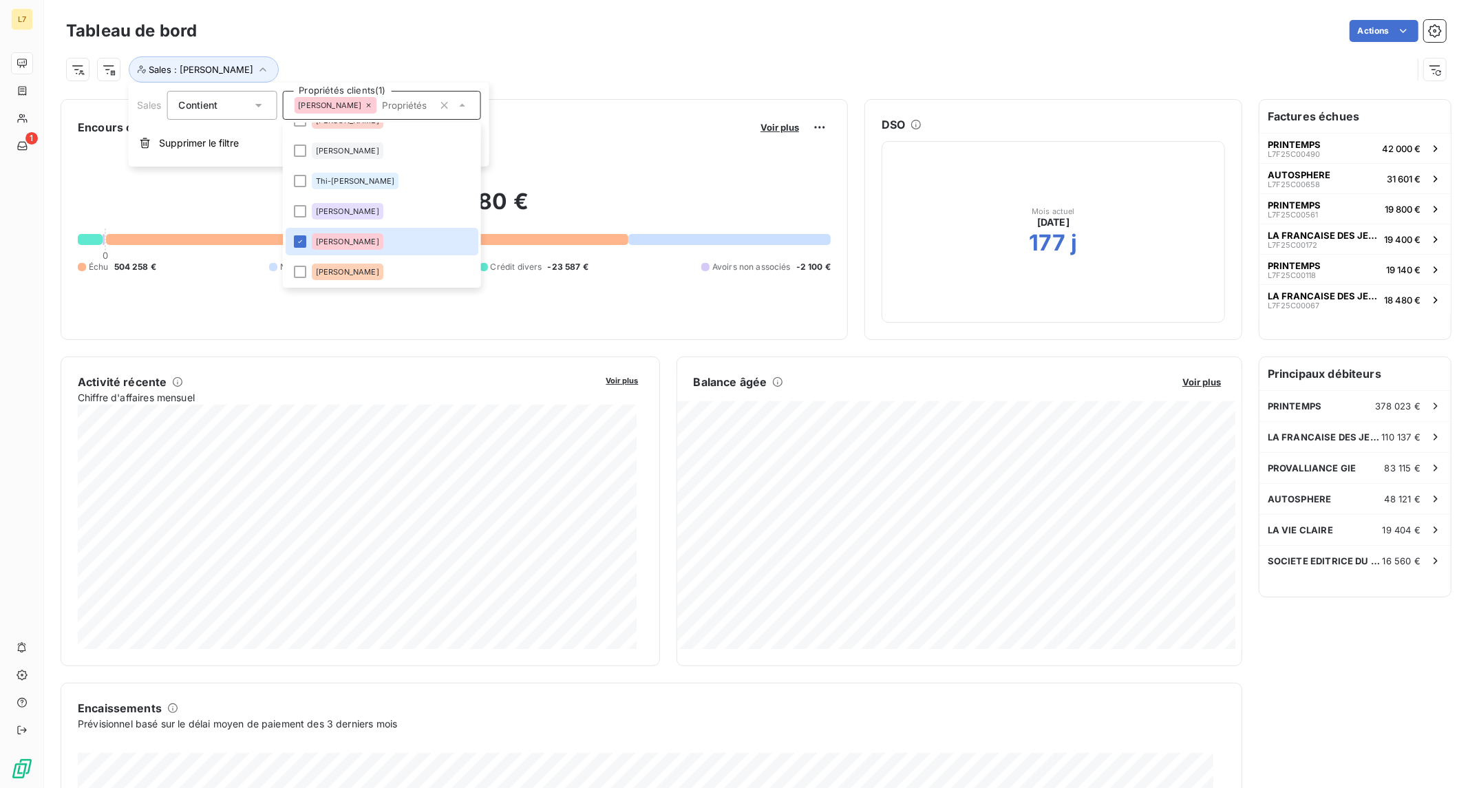
click at [553, 339] on div "Encours client Voir plus 673 630,80 € 0 Échu 504 258 € Non-échu 195 060 € Crédi…" at bounding box center [454, 219] width 787 height 241
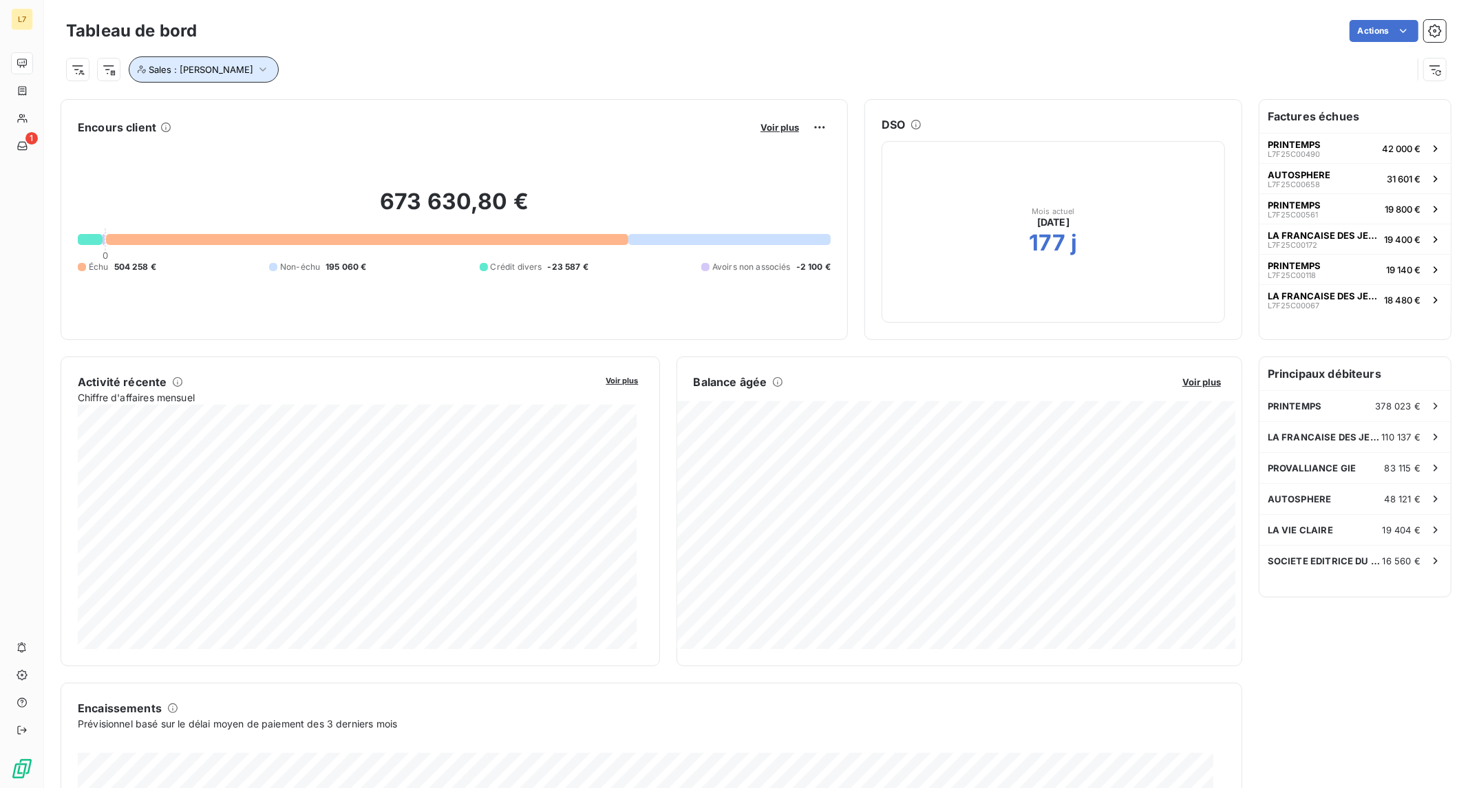
click at [256, 70] on icon "button" at bounding box center [263, 70] width 14 height 14
click at [401, 120] on div "Sales Contient is Propriétés clients (1) [PERSON_NAME] le filtre" at bounding box center [309, 125] width 361 height 84
click at [364, 106] on icon at bounding box center [368, 105] width 8 height 8
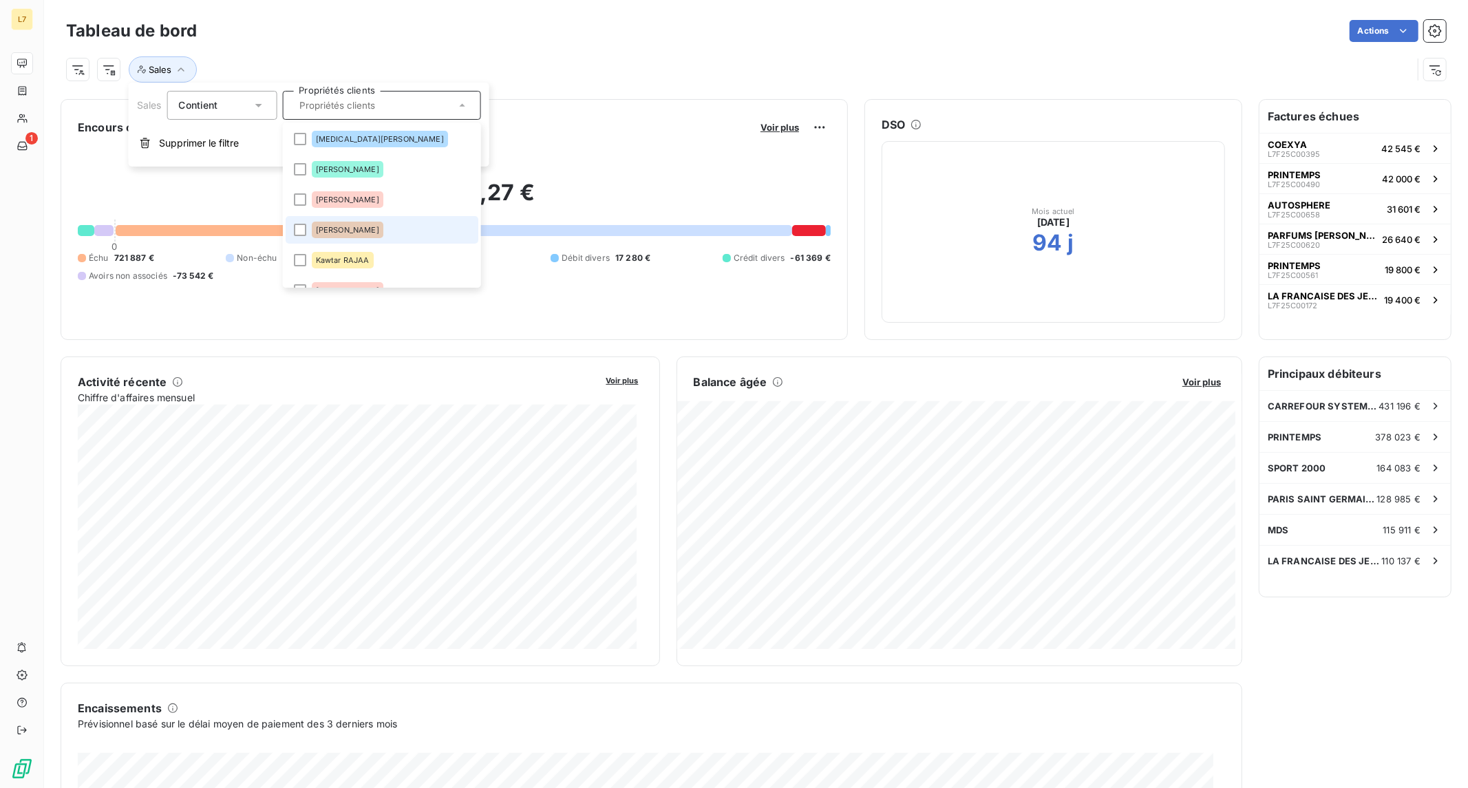
click at [369, 220] on li "[PERSON_NAME]" at bounding box center [381, 230] width 193 height 28
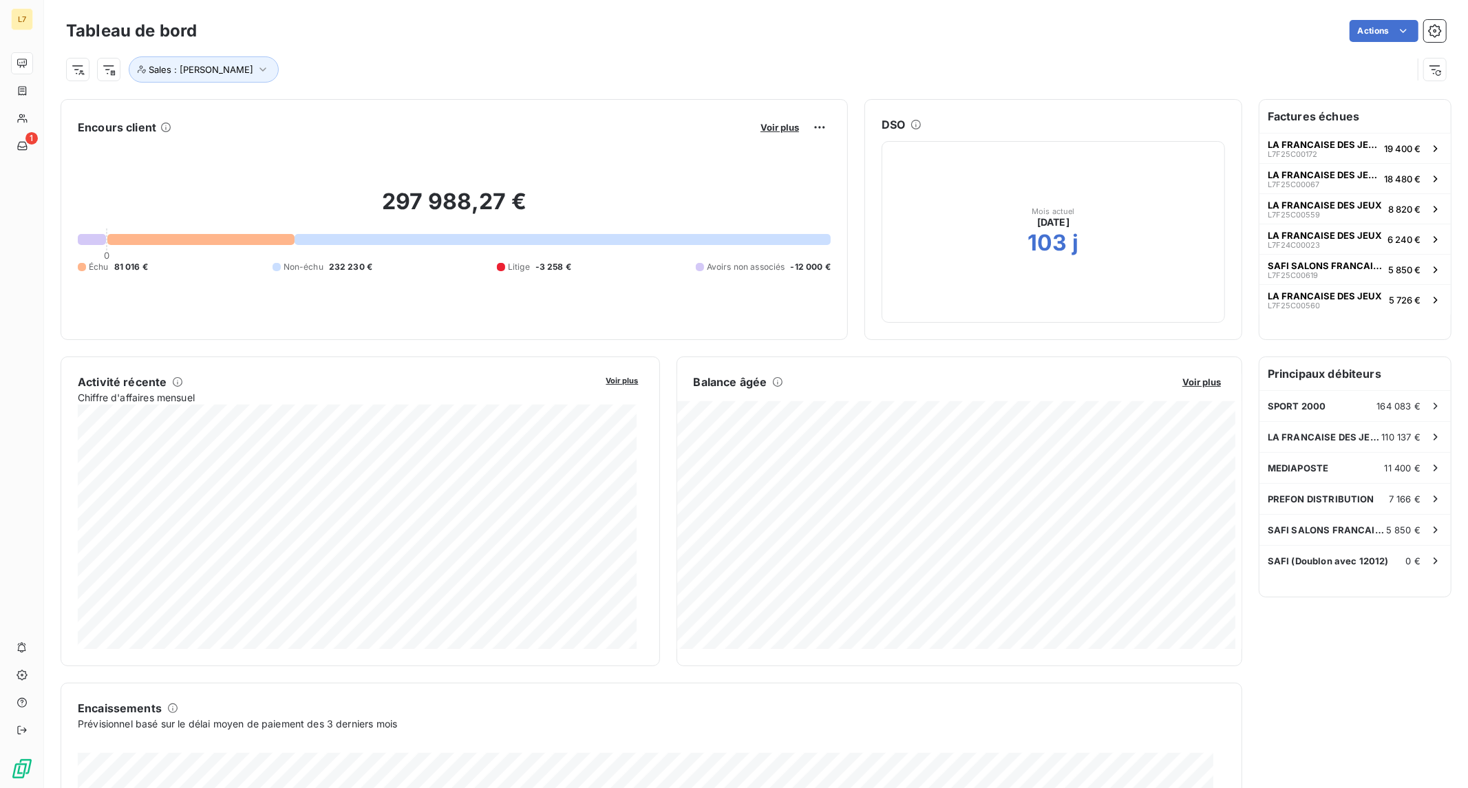
click at [516, 324] on div "Encours client Voir plus 297 988,27 € 0 Échu 81 016 € Non-échu 232 230 € Litige…" at bounding box center [454, 219] width 787 height 241
